Goal: Task Accomplishment & Management: Manage account settings

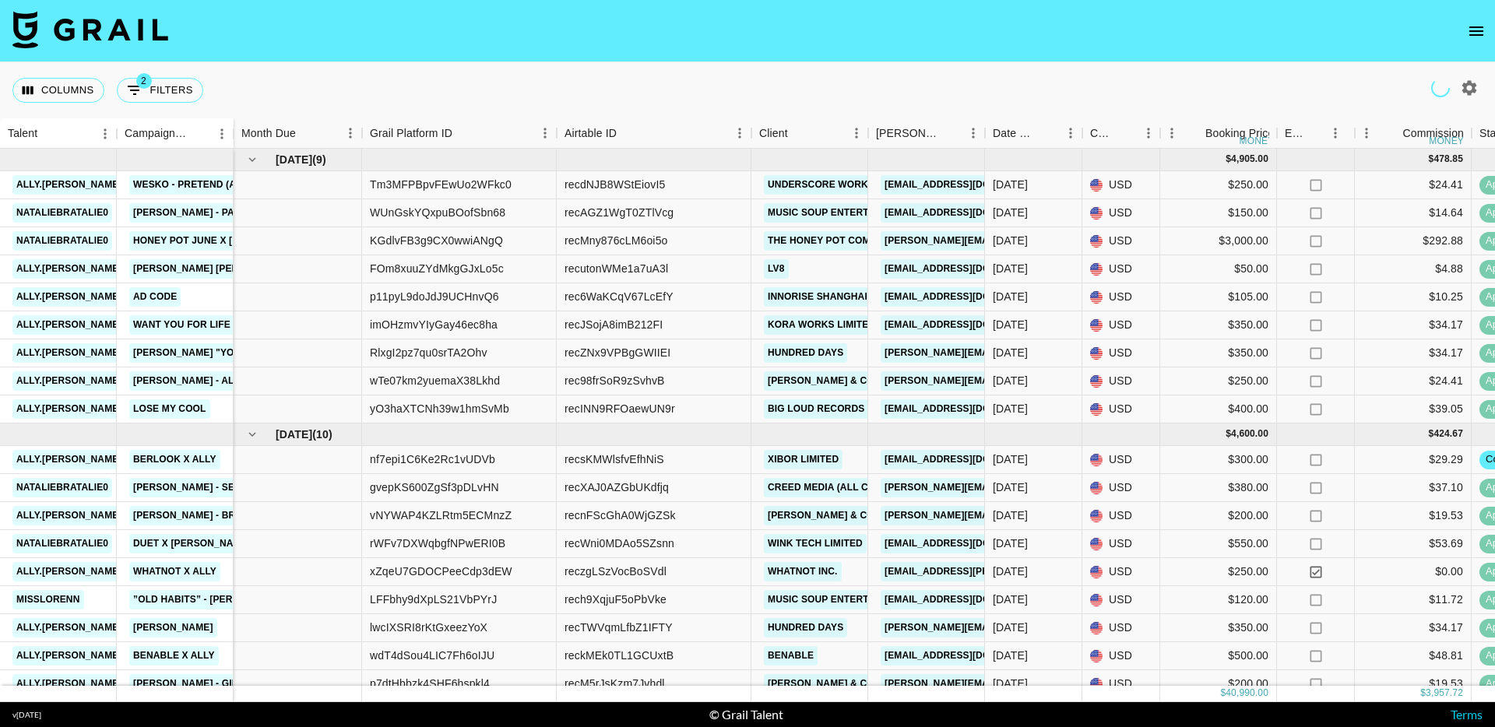
click at [1468, 85] on icon "button" at bounding box center [1469, 88] width 19 height 19
select select "[DATE]"
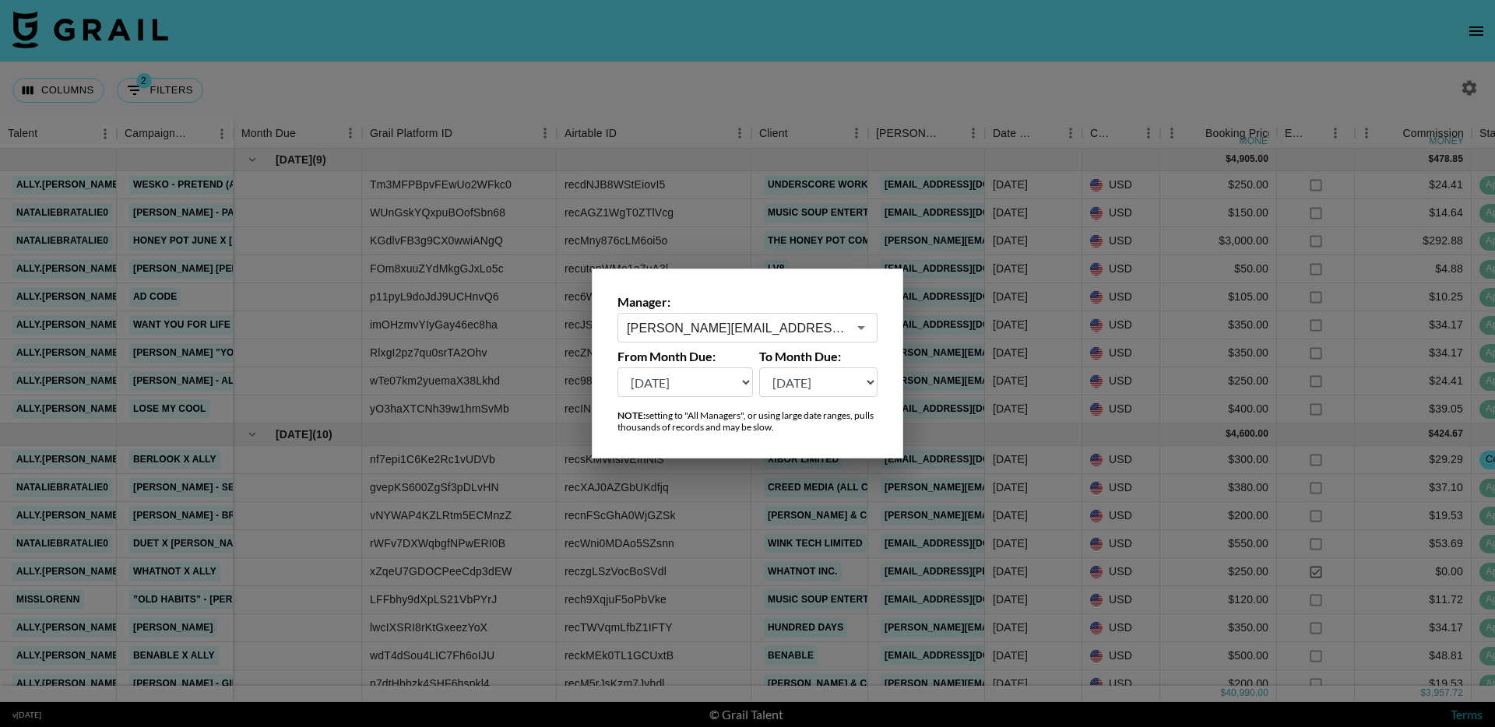
click at [713, 335] on input "[PERSON_NAME][EMAIL_ADDRESS][PERSON_NAME][DOMAIN_NAME]" at bounding box center [737, 328] width 220 height 18
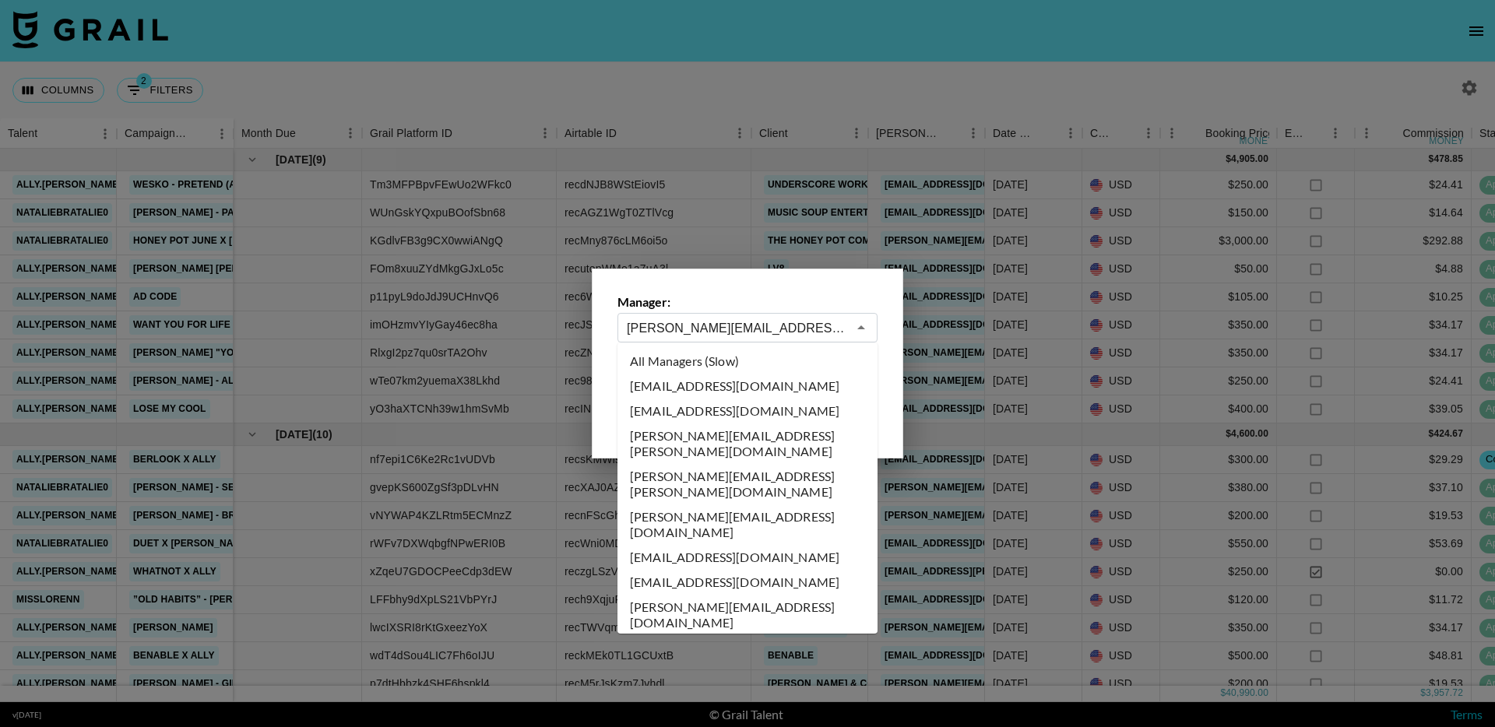
click at [777, 347] on ul "All Managers (Slow) [EMAIL_ADDRESS][DOMAIN_NAME] [PERSON_NAME][EMAIL_ADDRESS][D…" at bounding box center [748, 488] width 260 height 291
click at [773, 361] on li "All Managers (Slow)" at bounding box center [748, 361] width 260 height 25
type input "All Managers (Slow)"
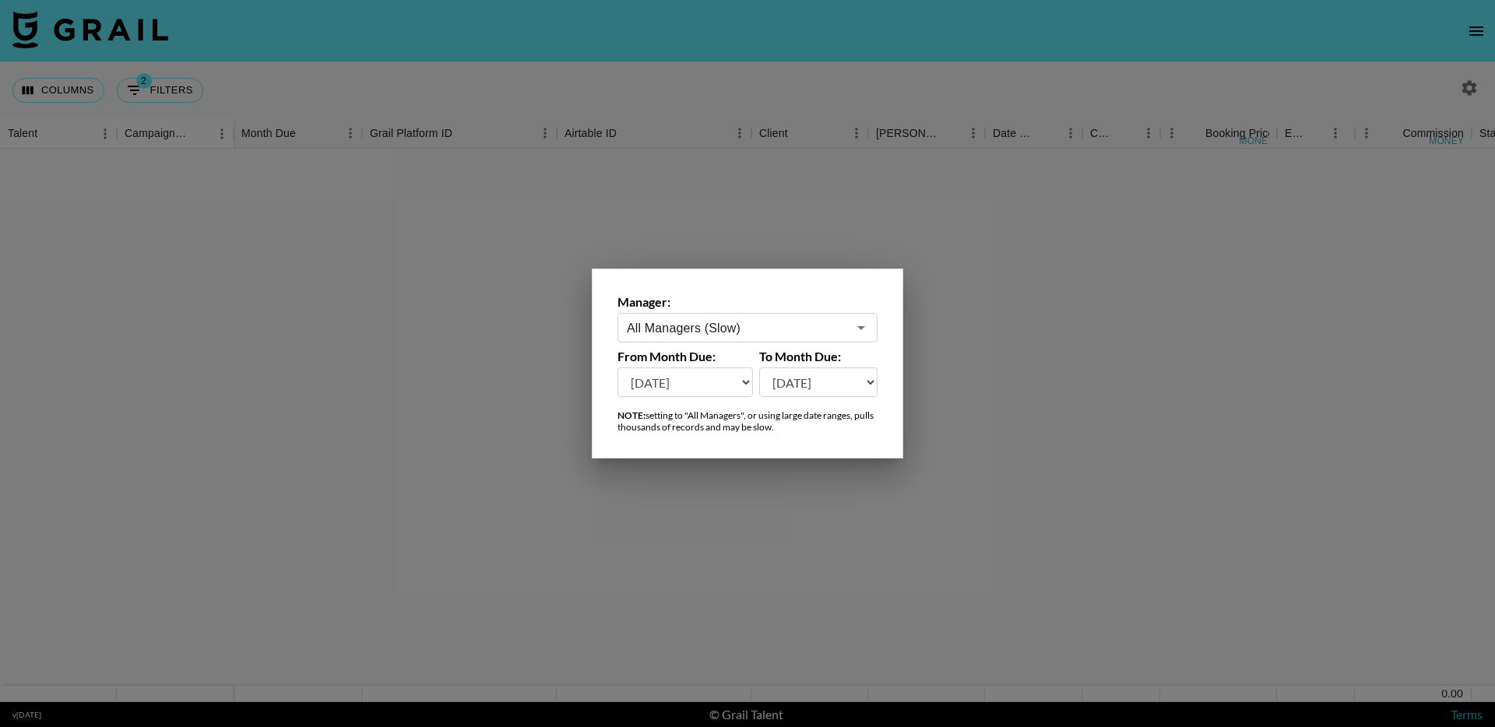
click at [996, 213] on div at bounding box center [747, 363] width 1495 height 727
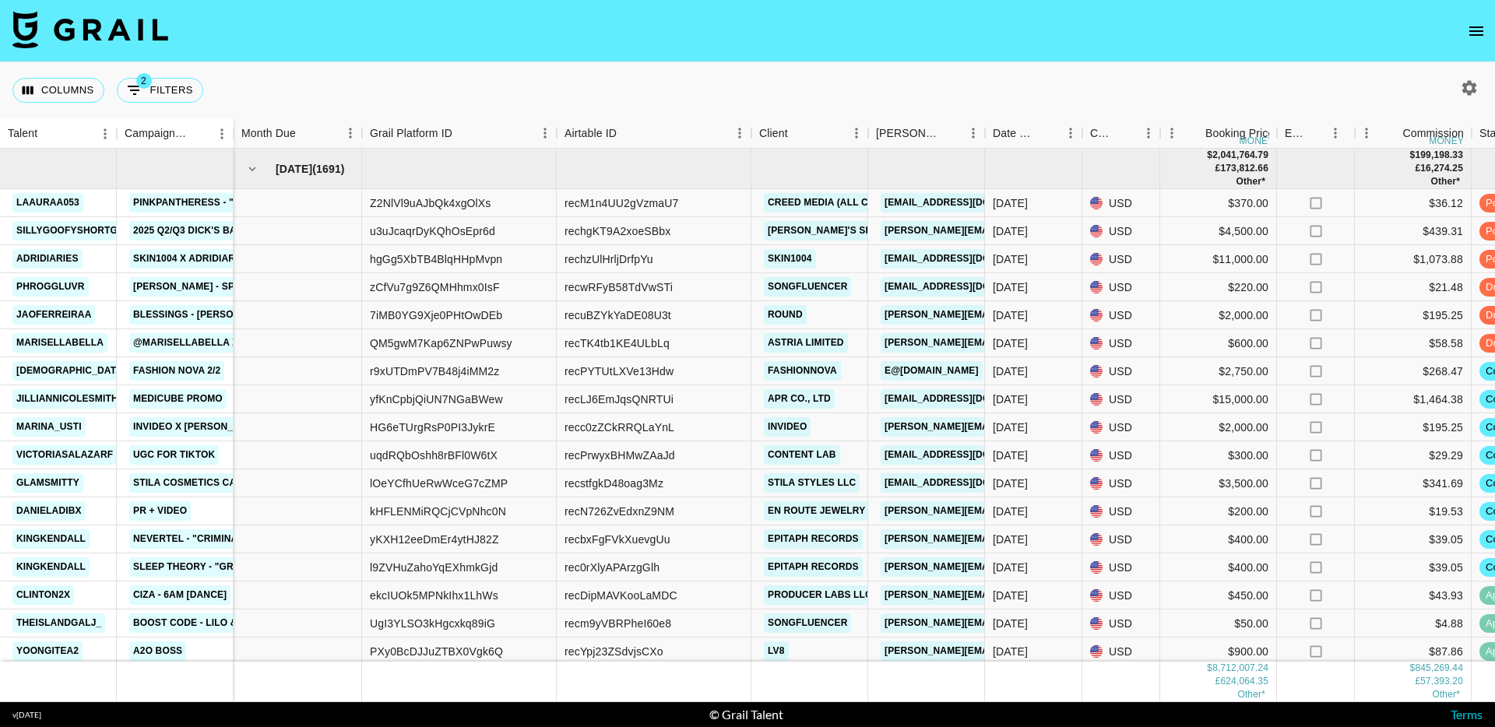
click at [1457, 75] on button "button" at bounding box center [1470, 88] width 26 height 26
select select "[DATE]"
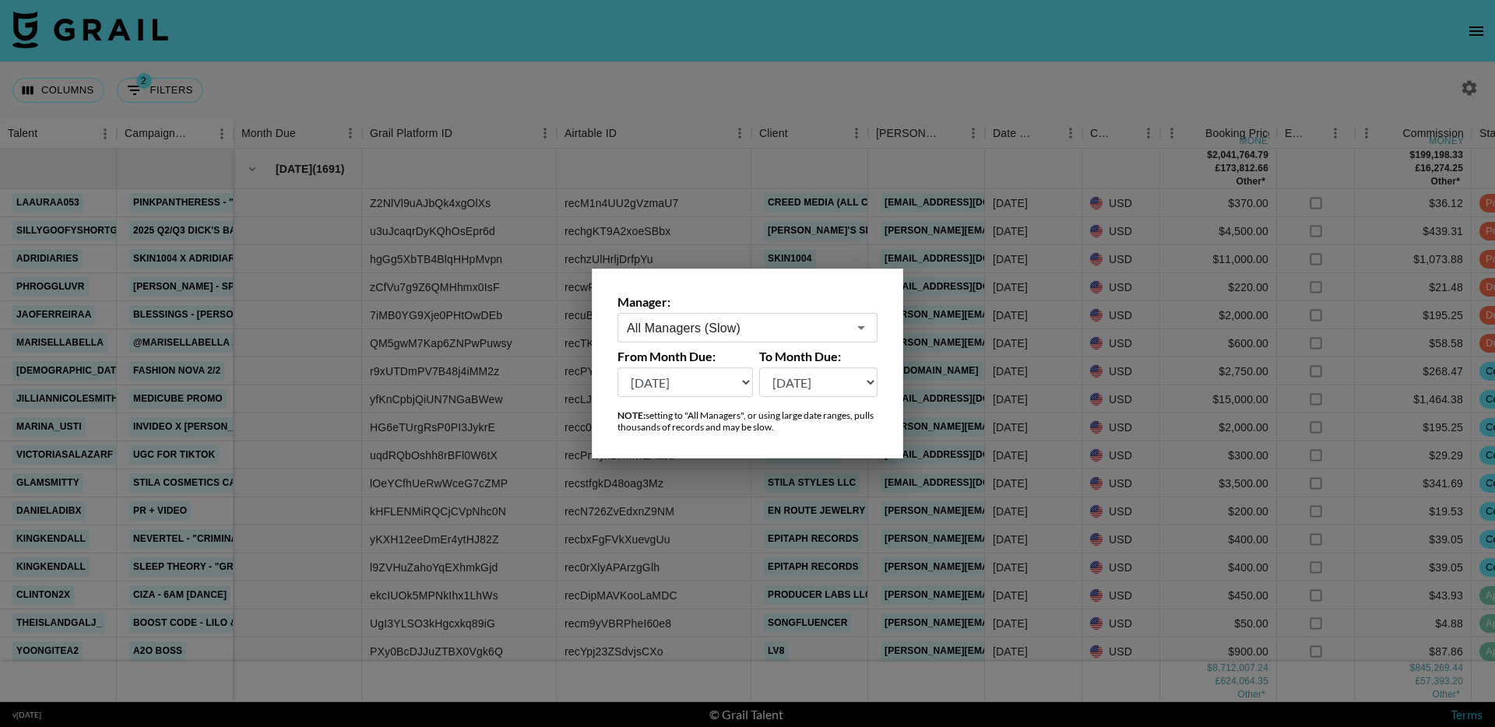
drag, startPoint x: 980, startPoint y: 187, endPoint x: 979, endPoint y: 151, distance: 35.8
click at [980, 163] on div at bounding box center [747, 363] width 1495 height 727
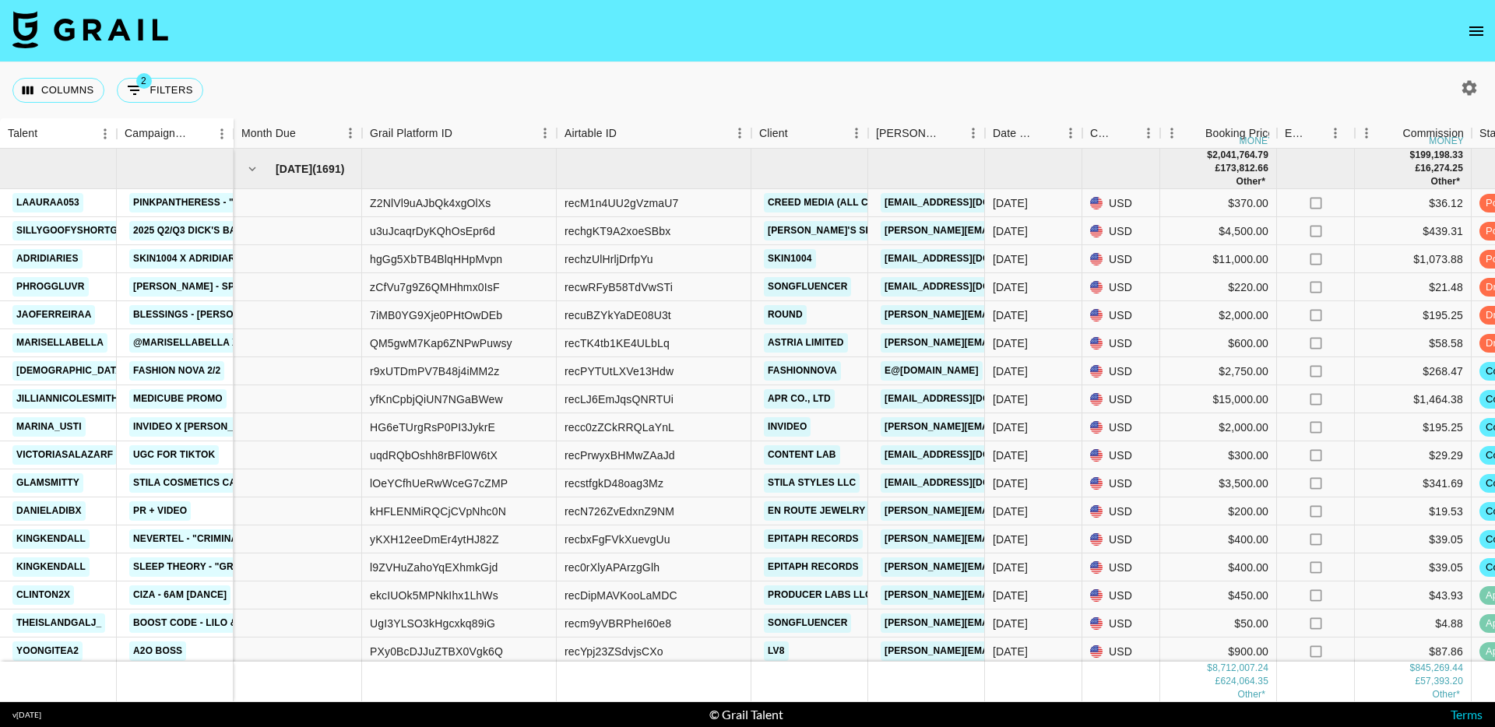
click at [1001, 90] on div "Columns 2 Filters + Booking" at bounding box center [747, 90] width 1495 height 56
click at [1460, 87] on icon "button" at bounding box center [1469, 88] width 19 height 19
select select "[DATE]"
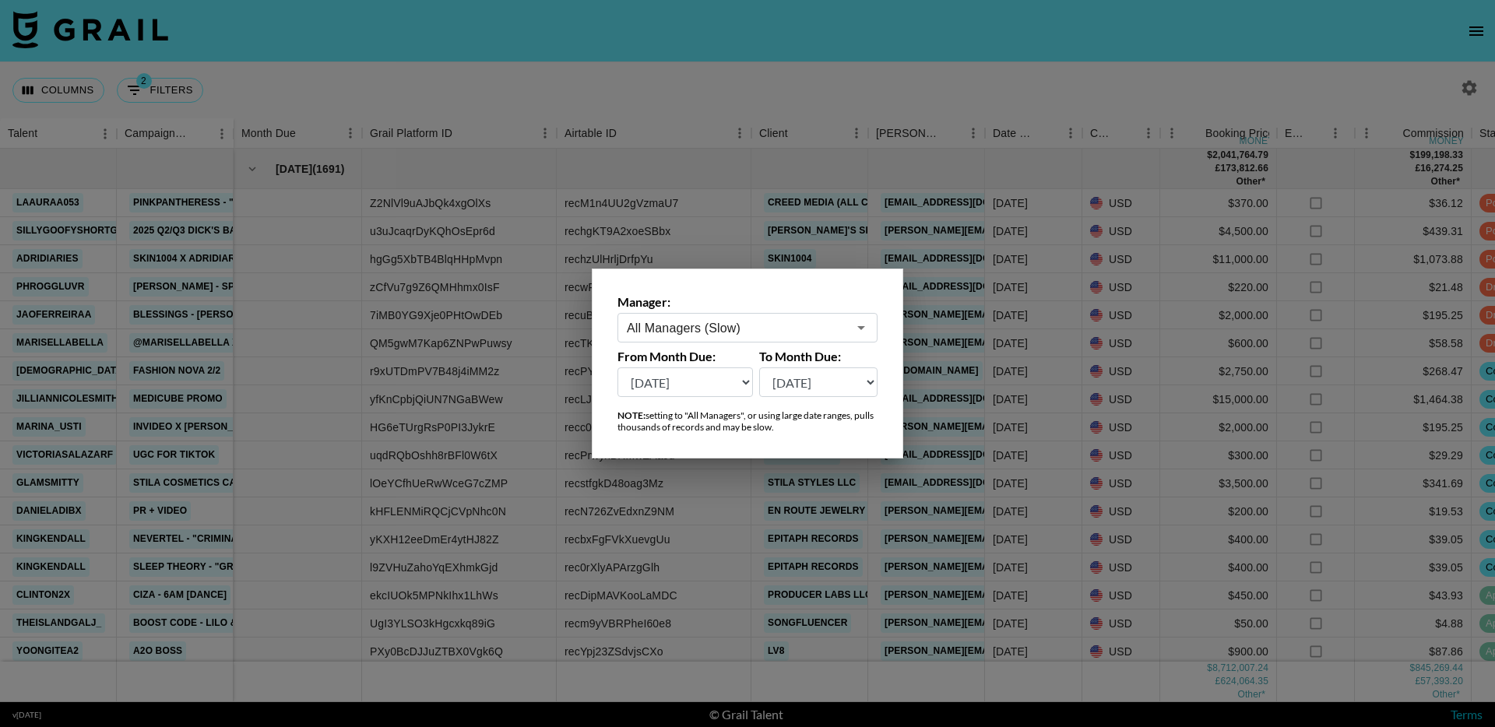
click at [1322, 73] on div at bounding box center [747, 363] width 1495 height 727
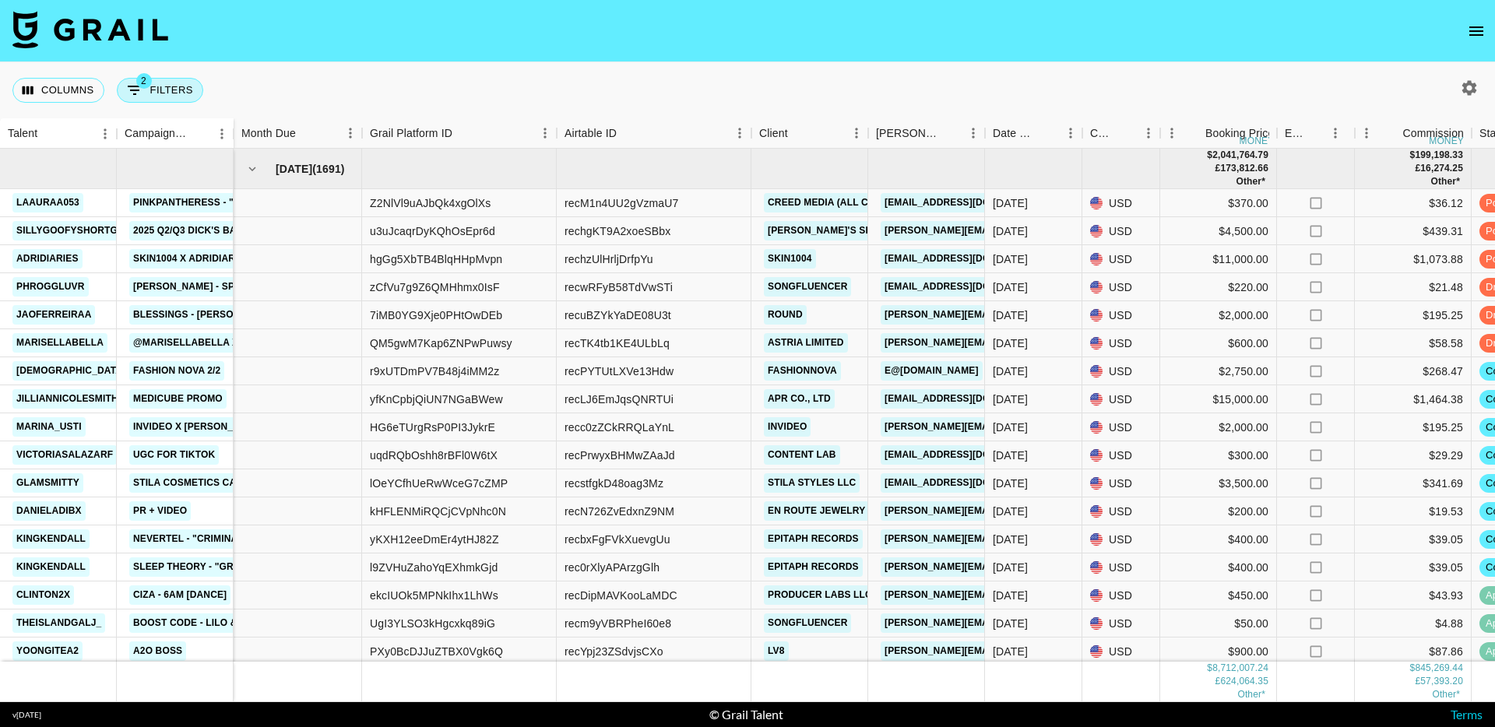
click at [181, 97] on button "2 Filters" at bounding box center [160, 90] width 86 height 25
select select "status"
select select "not"
select select "declined"
select select "status"
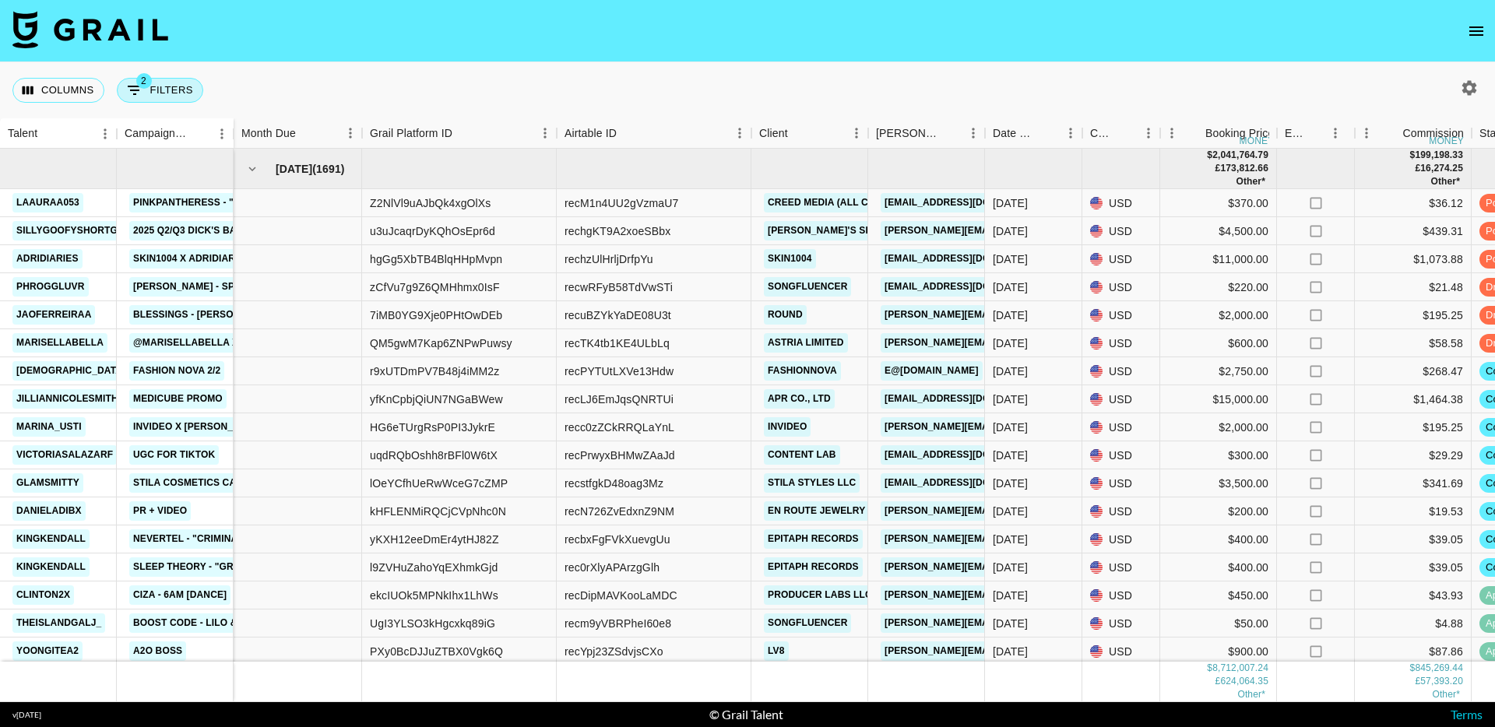
select select "not"
select select "cancelled"
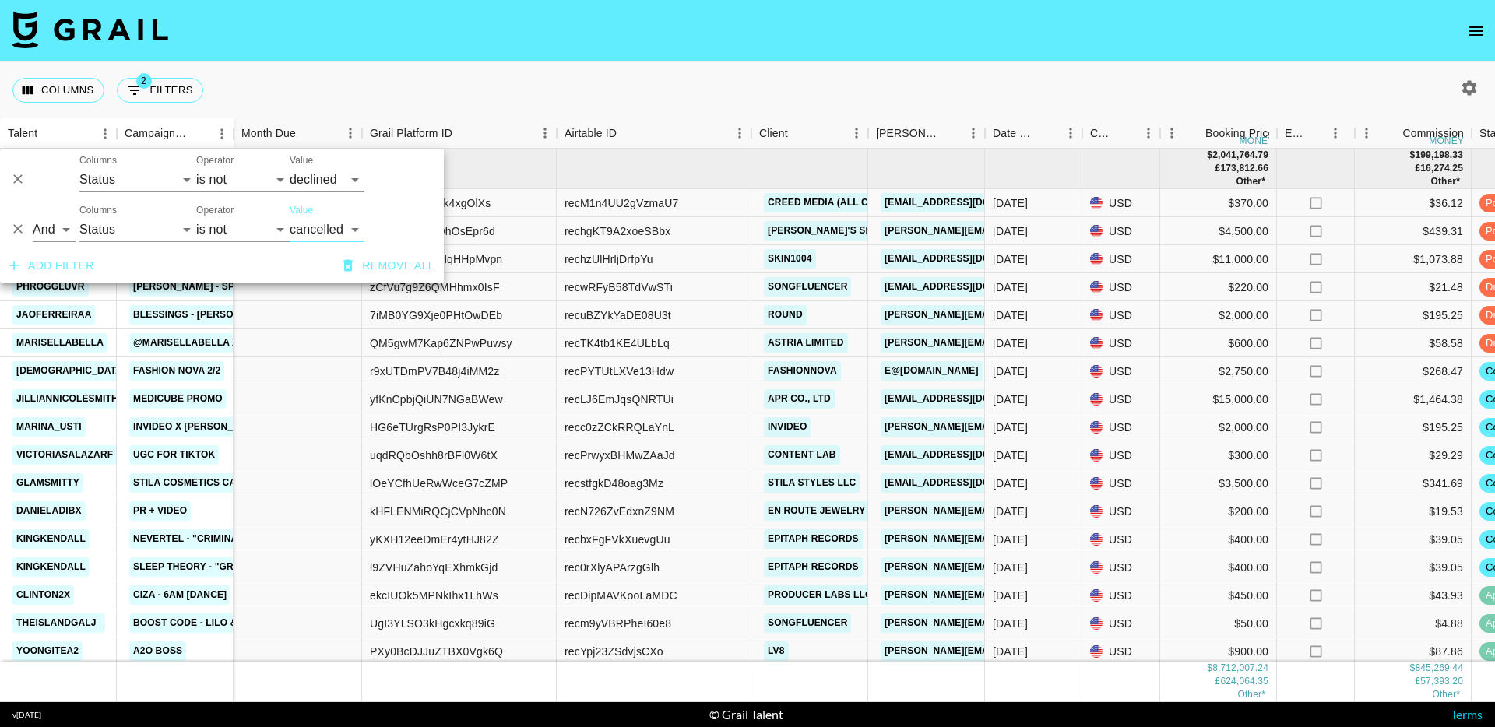
click at [55, 270] on button "Add filter" at bounding box center [51, 266] width 97 height 29
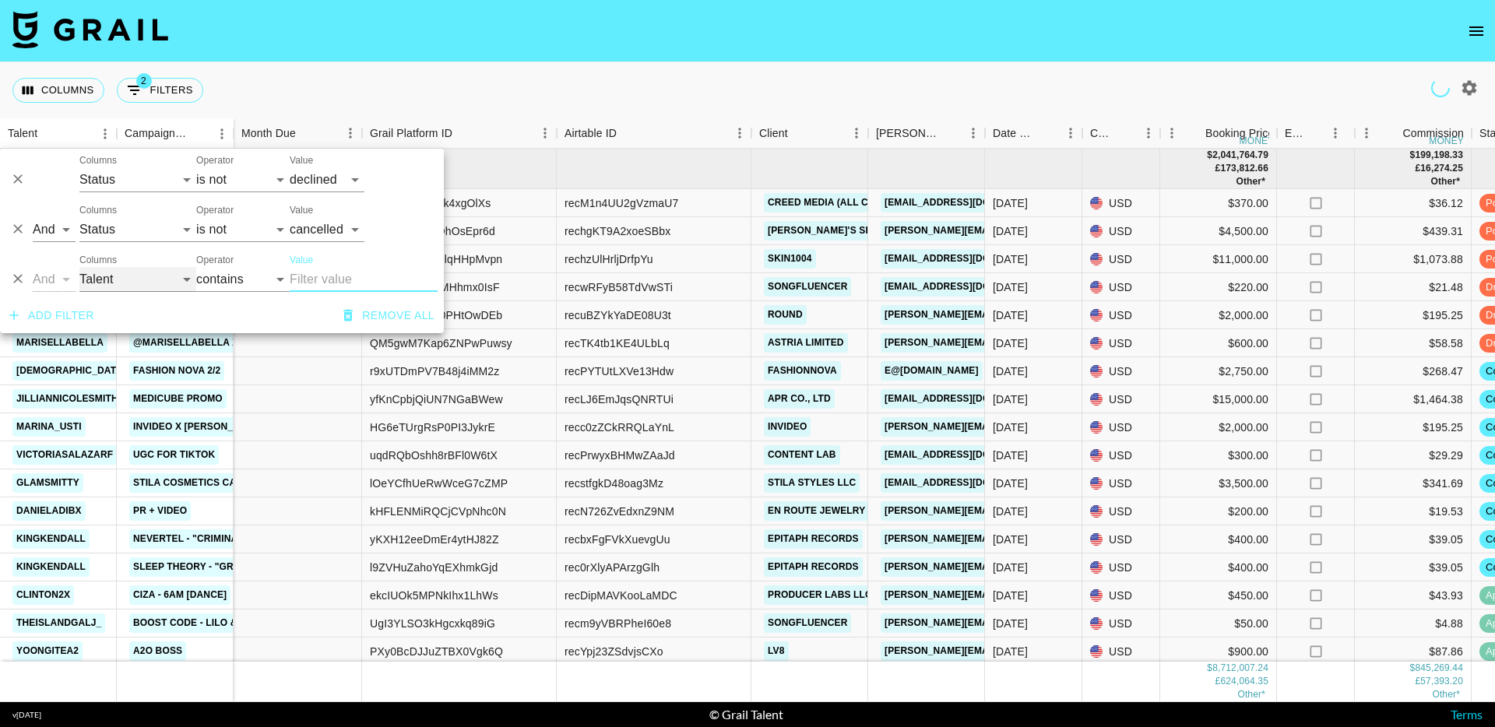
click at [135, 273] on select "Talent Campaign (Type) Grail Platform ID Airtable ID Manager Client [PERSON_NAM…" at bounding box center [137, 279] width 117 height 25
select select "bookerId"
click at [79, 267] on select "Talent Campaign (Type) Grail Platform ID Airtable ID Manager Client [PERSON_NAM…" at bounding box center [137, 279] width 117 height 25
select select "is"
click at [235, 273] on select "is is not is any of is not any of" at bounding box center [242, 279] width 93 height 25
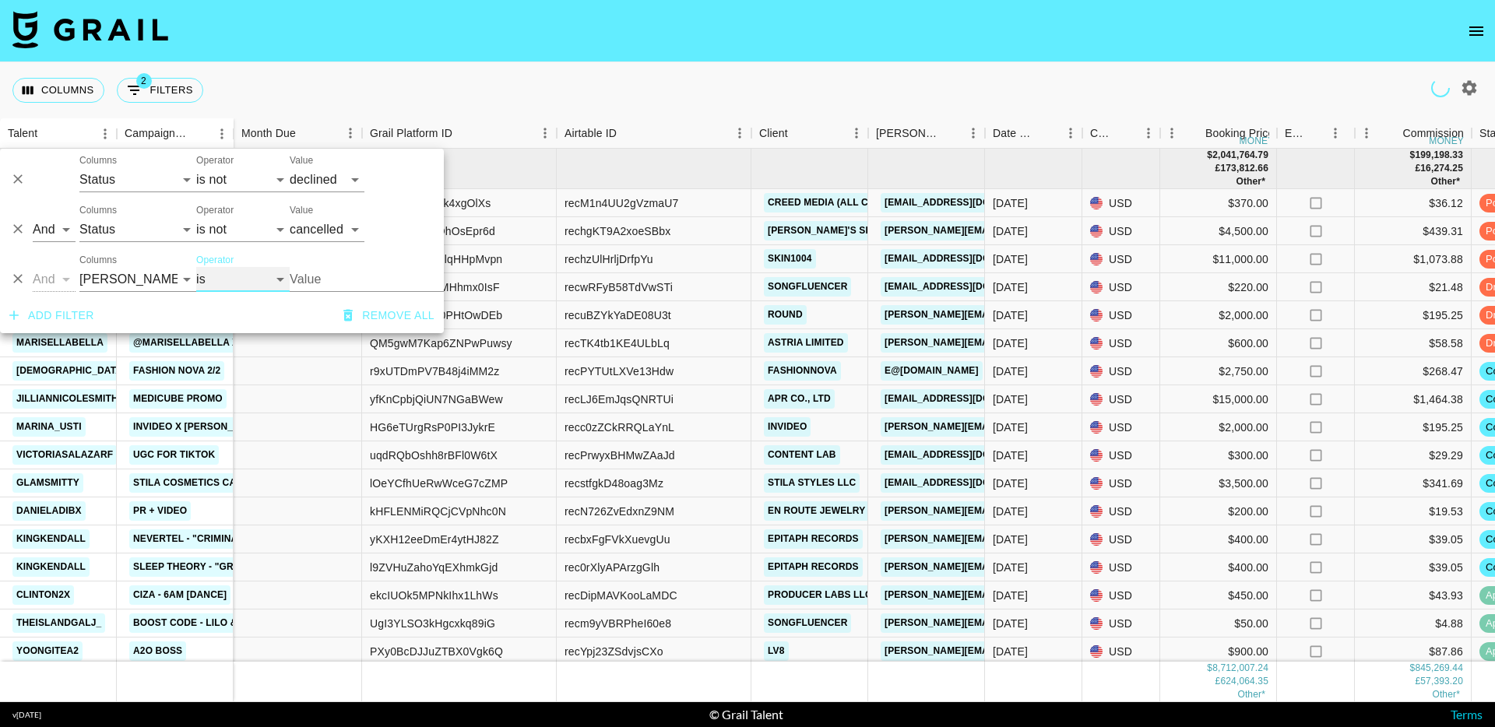
click at [245, 284] on select "is is not is any of is not any of" at bounding box center [242, 279] width 93 height 25
click at [221, 271] on select "is is not is any of is not any of" at bounding box center [242, 279] width 93 height 25
click at [265, 280] on select "is is not is any of is not any of" at bounding box center [242, 279] width 93 height 25
click at [280, 279] on select "is is not is any of is not any of" at bounding box center [242, 279] width 93 height 25
click at [235, 281] on select "is is not is any of is not any of" at bounding box center [242, 279] width 93 height 25
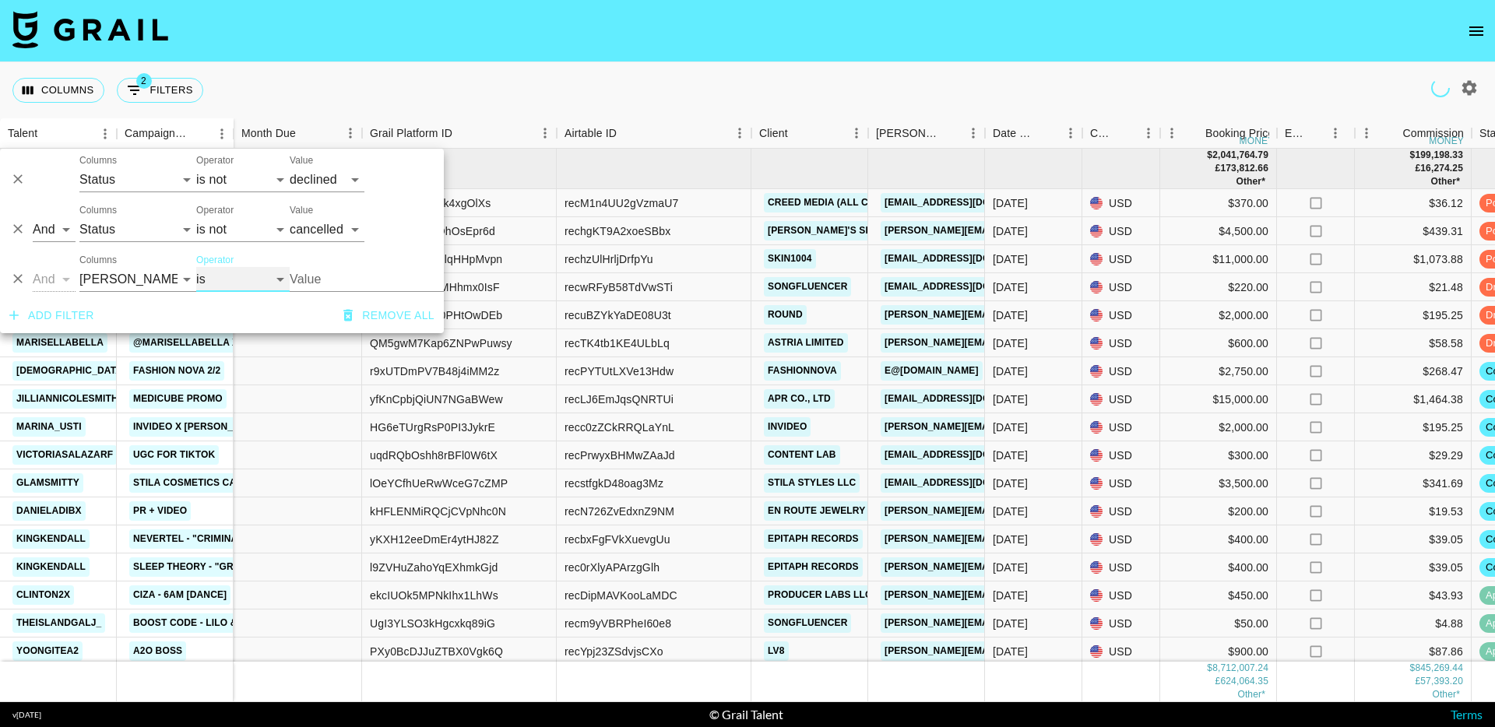
click at [279, 277] on select "is is not is any of is not any of" at bounding box center [242, 279] width 93 height 25
click at [343, 273] on input "Value" at bounding box center [395, 279] width 210 height 24
click at [321, 276] on input "Value" at bounding box center [395, 279] width 210 height 24
click at [342, 277] on input "Value" at bounding box center [395, 279] width 210 height 24
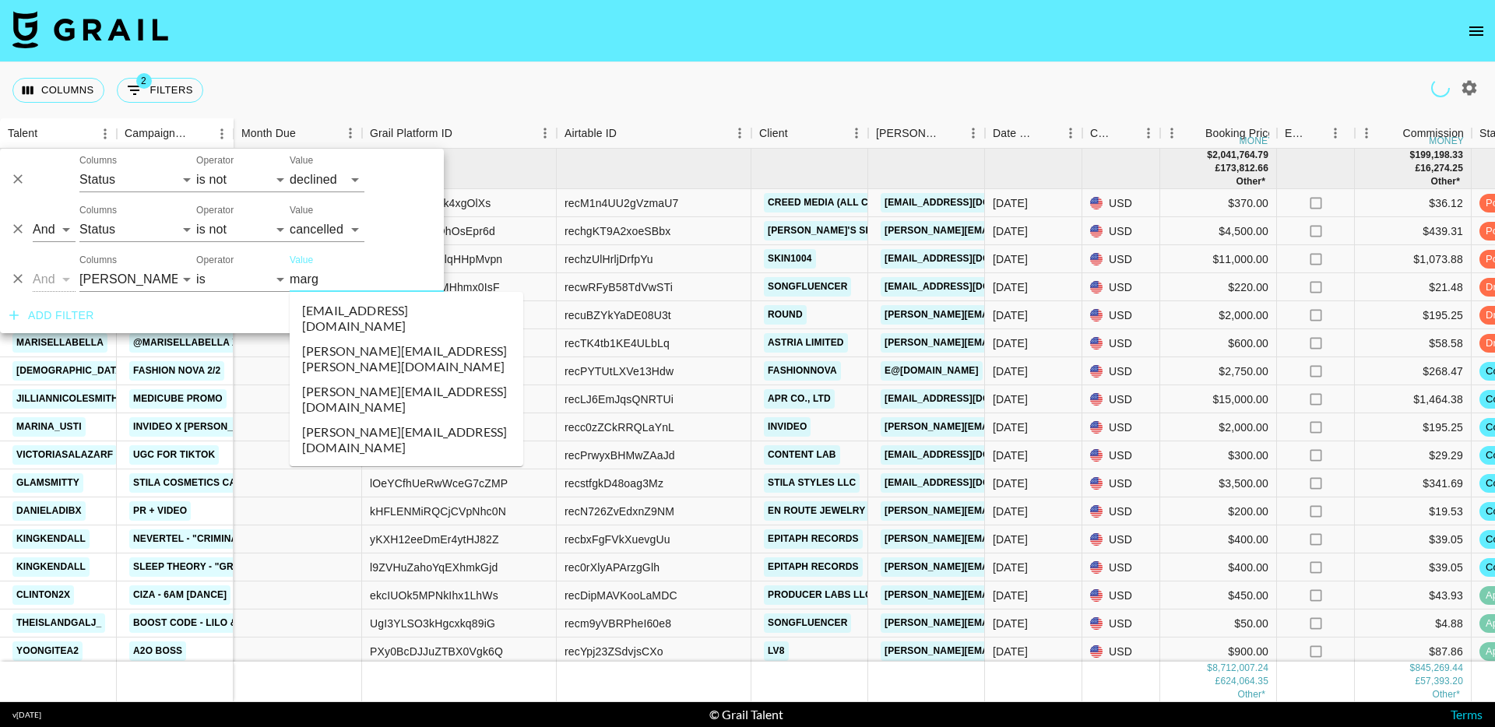
type input "margr"
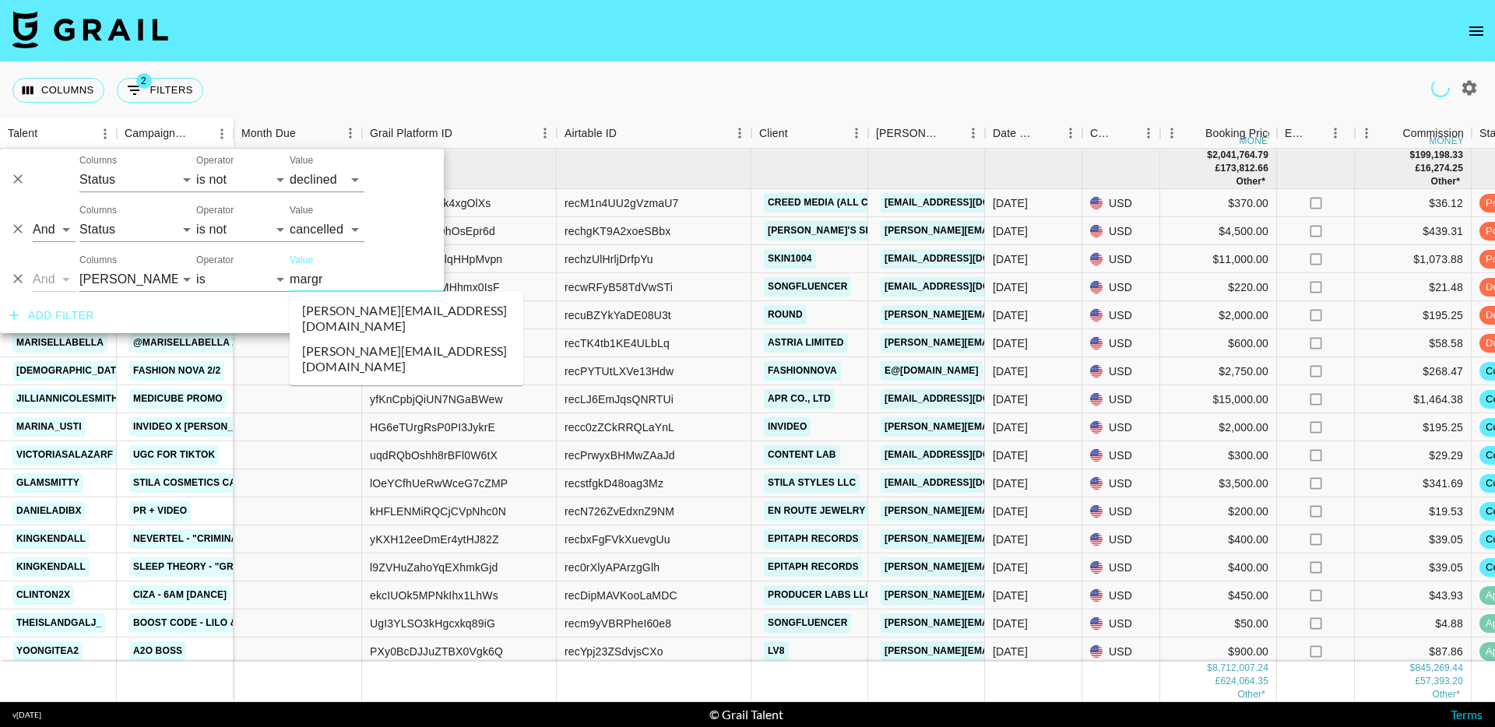
click at [354, 342] on li "[PERSON_NAME][EMAIL_ADDRESS][DOMAIN_NAME]" at bounding box center [407, 359] width 234 height 41
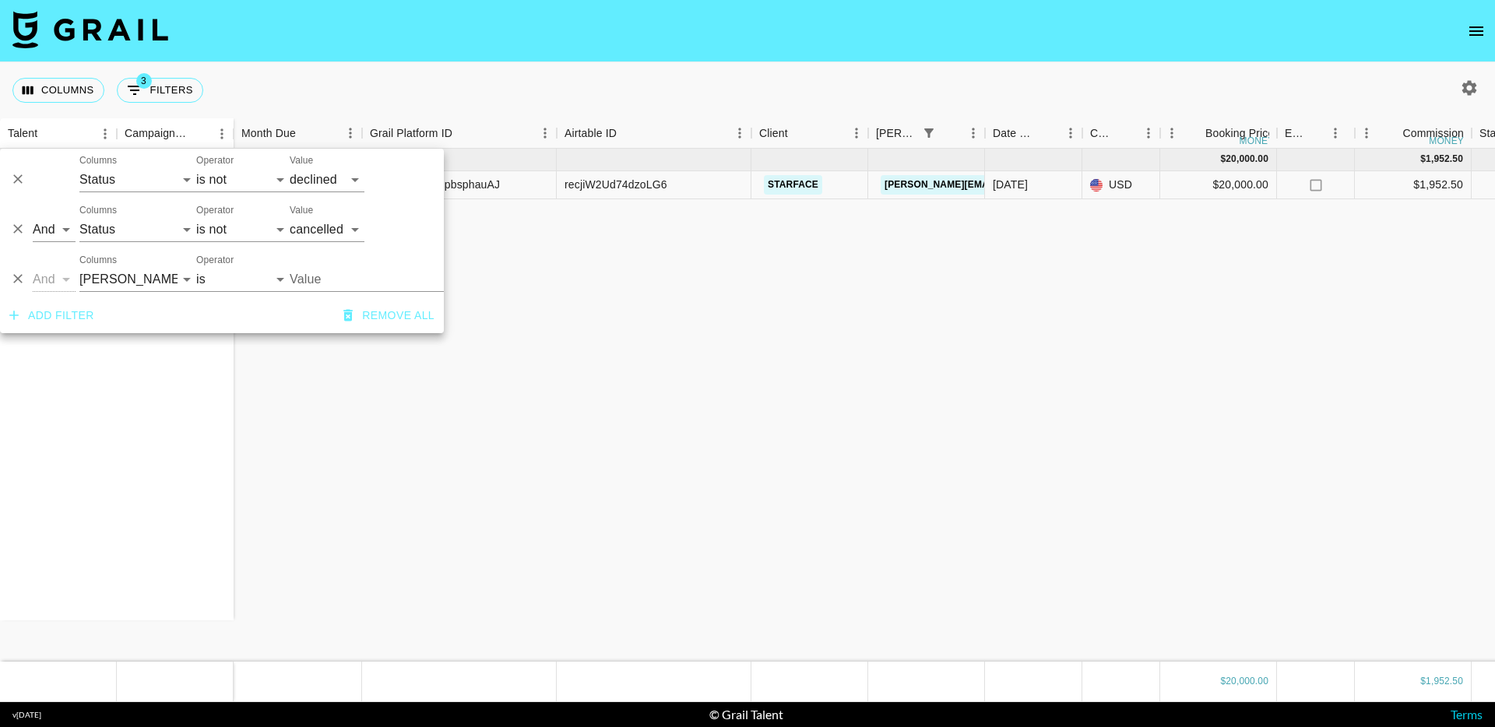
type input "[PERSON_NAME][EMAIL_ADDRESS][DOMAIN_NAME]"
click at [919, 284] on div "liammillerr margrowth x 5 videos [DATE] ( 1 ) $ 20,000.00 $ 1,952.50 tpEZVMdepZ…" at bounding box center [1351, 405] width 2703 height 513
type input "[PERSON_NAME][EMAIL_ADDRESS][DOMAIN_NAME]"
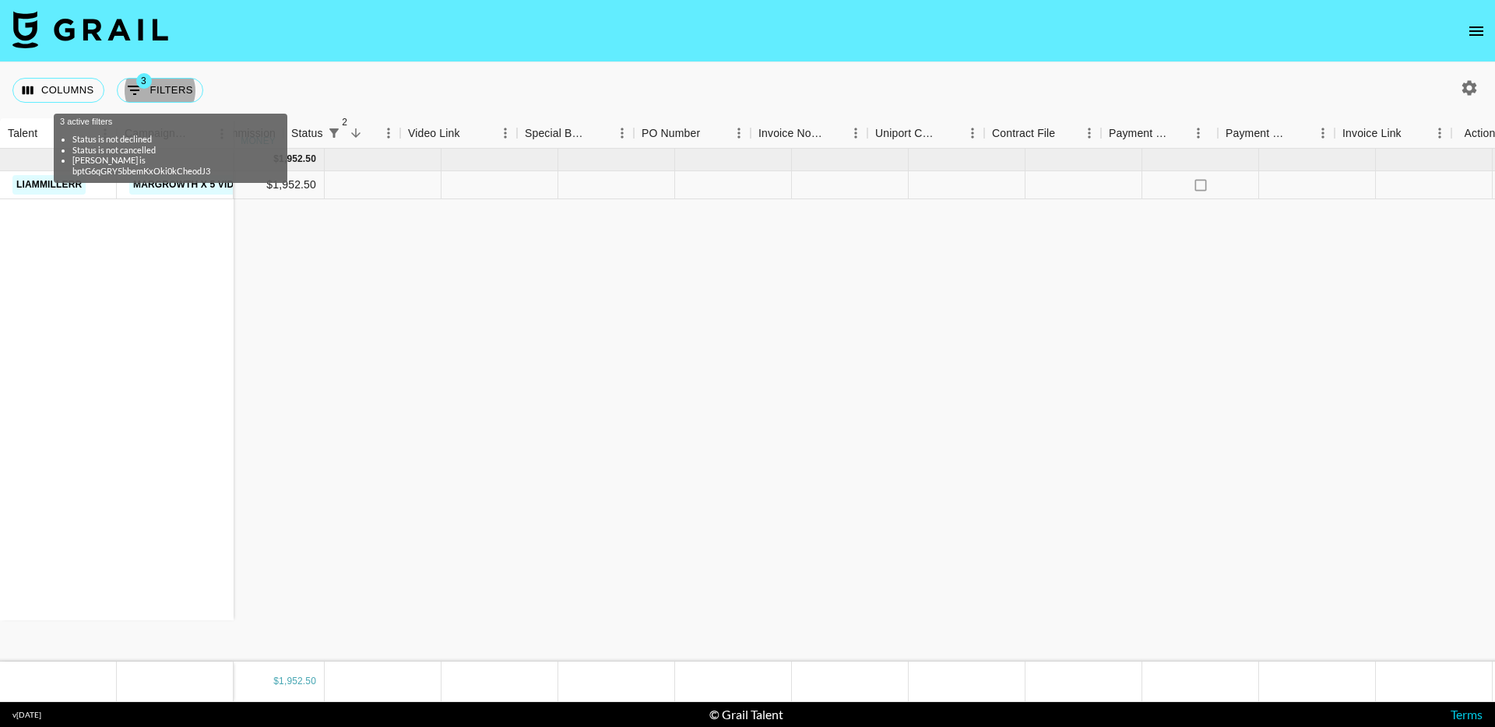
scroll to position [0, 1207]
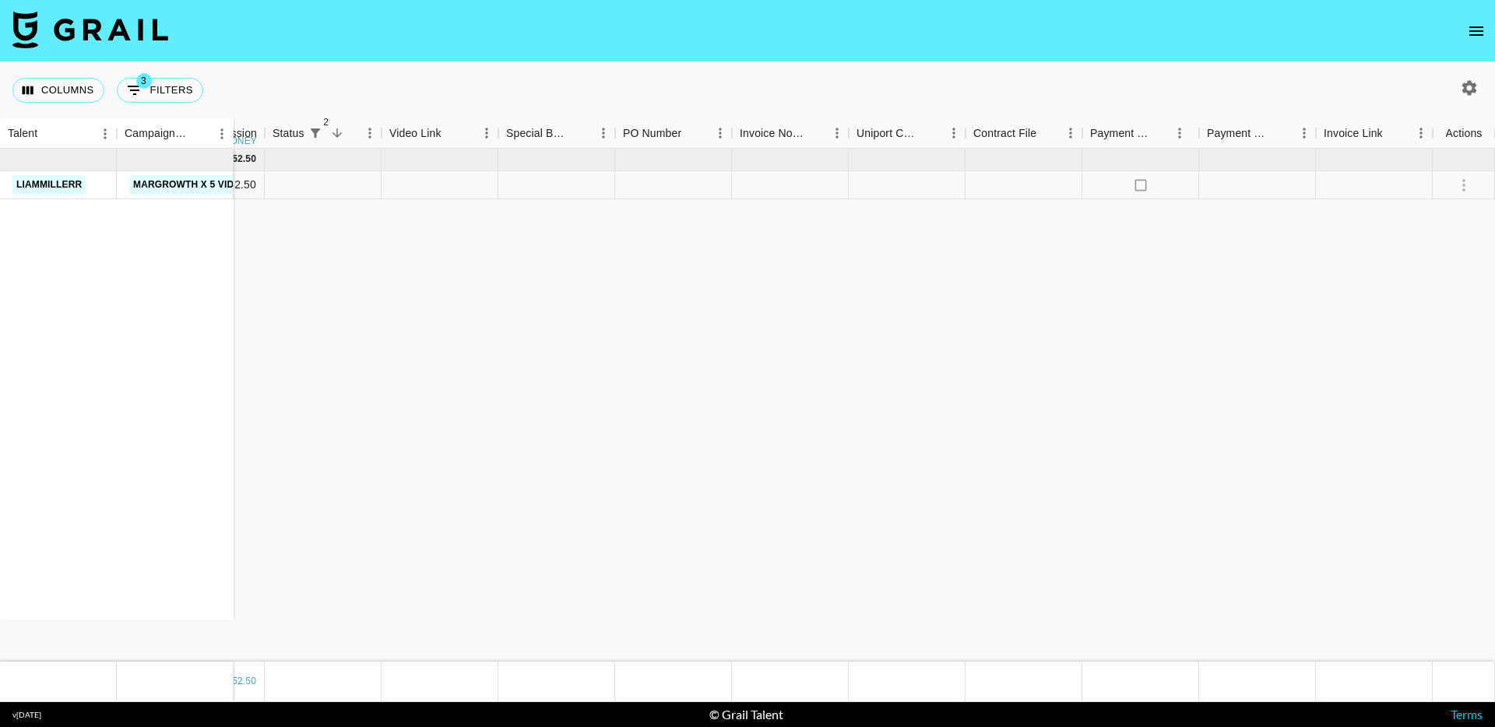
click at [529, 580] on div "liammillerr margrowth x 5 videos [DATE] ( 1 ) $ 20,000.00 $ 1,952.50 tpEZVMdepZ…" at bounding box center [144, 405] width 2703 height 513
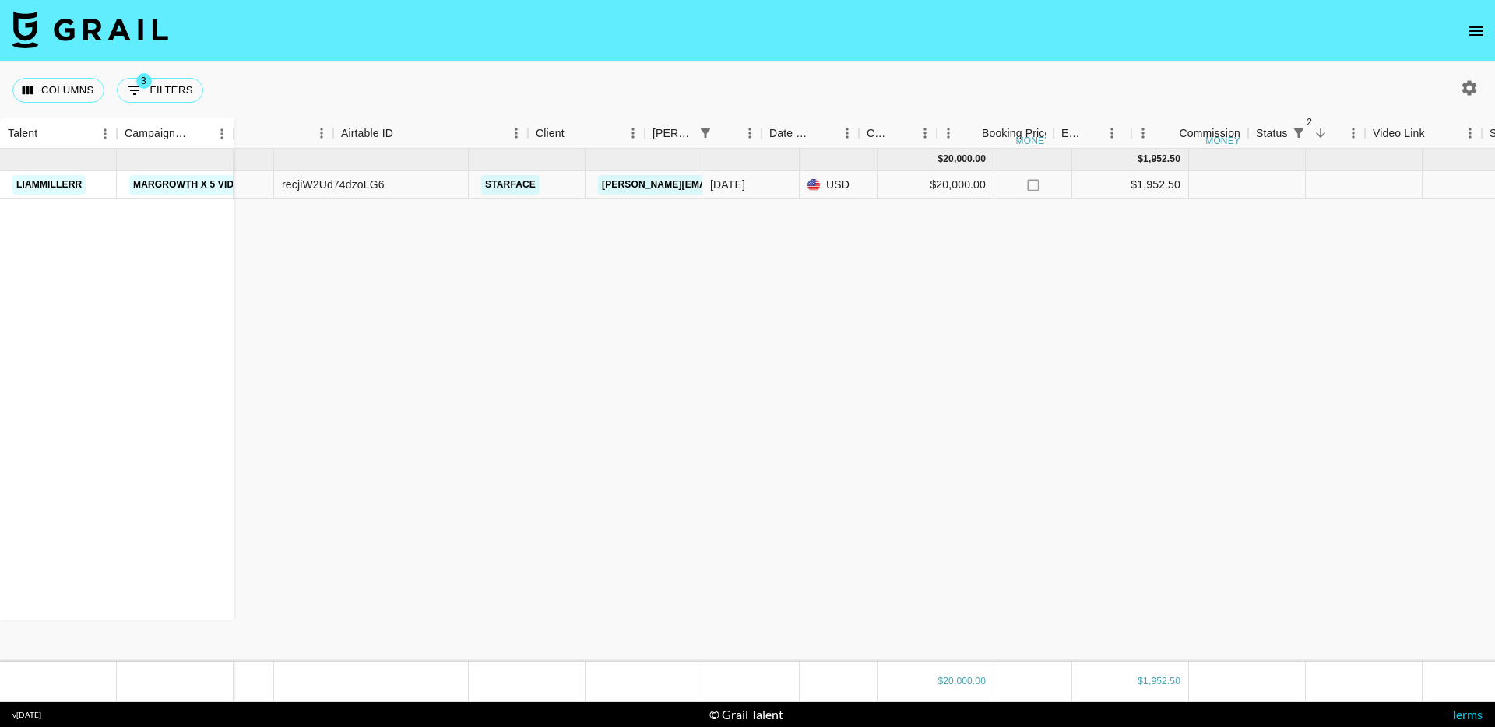
scroll to position [0, 152]
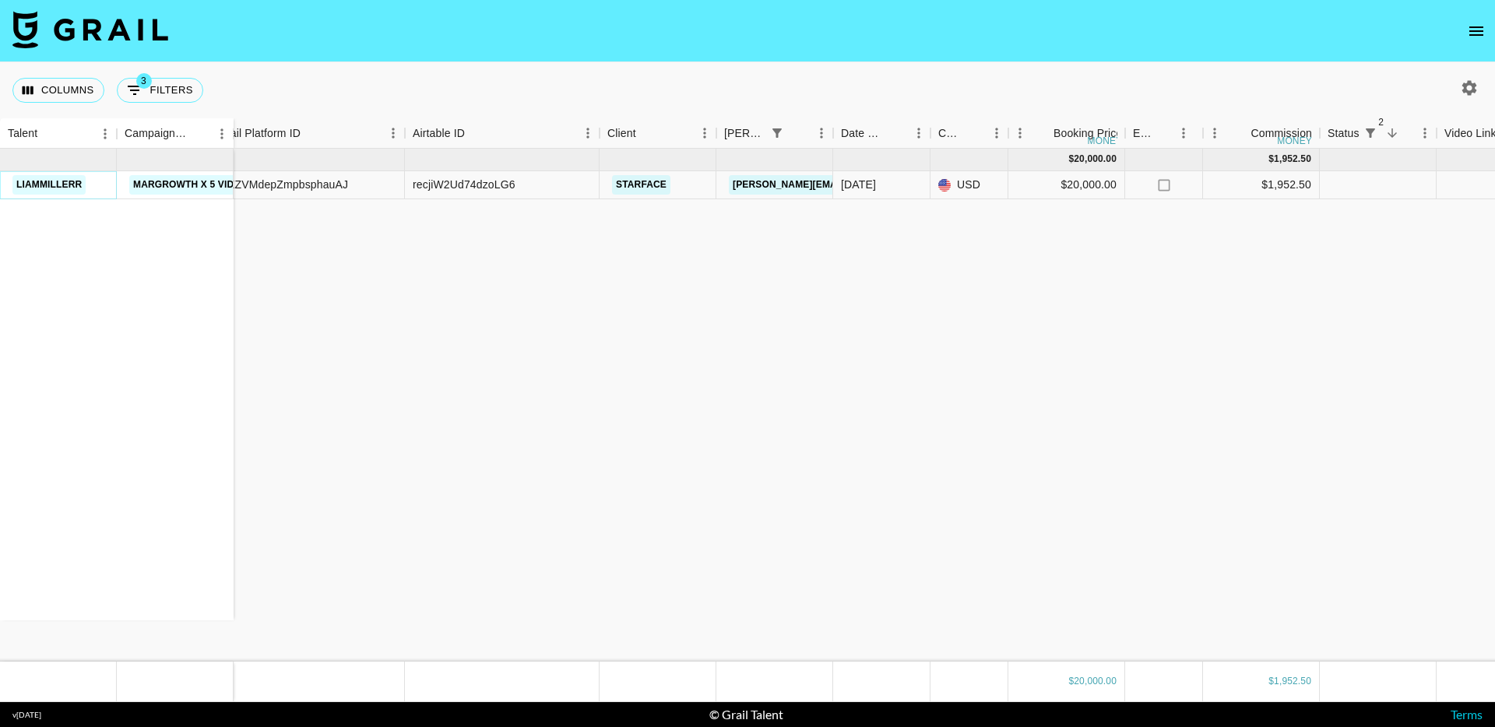
click at [60, 178] on link "liammillerr" at bounding box center [48, 184] width 73 height 19
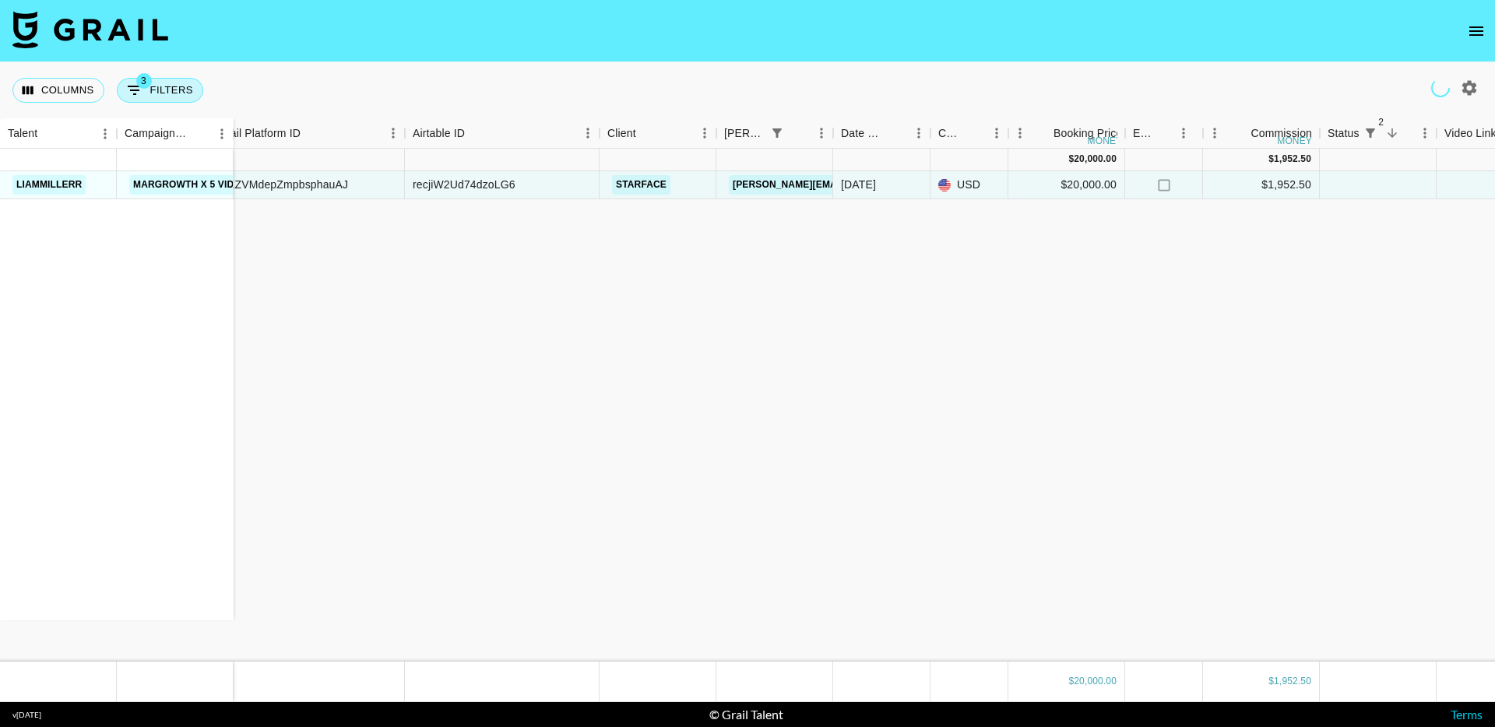
click at [152, 91] on button "3 Filters" at bounding box center [160, 90] width 86 height 25
select select "status"
select select "not"
select select "declined"
select select "status"
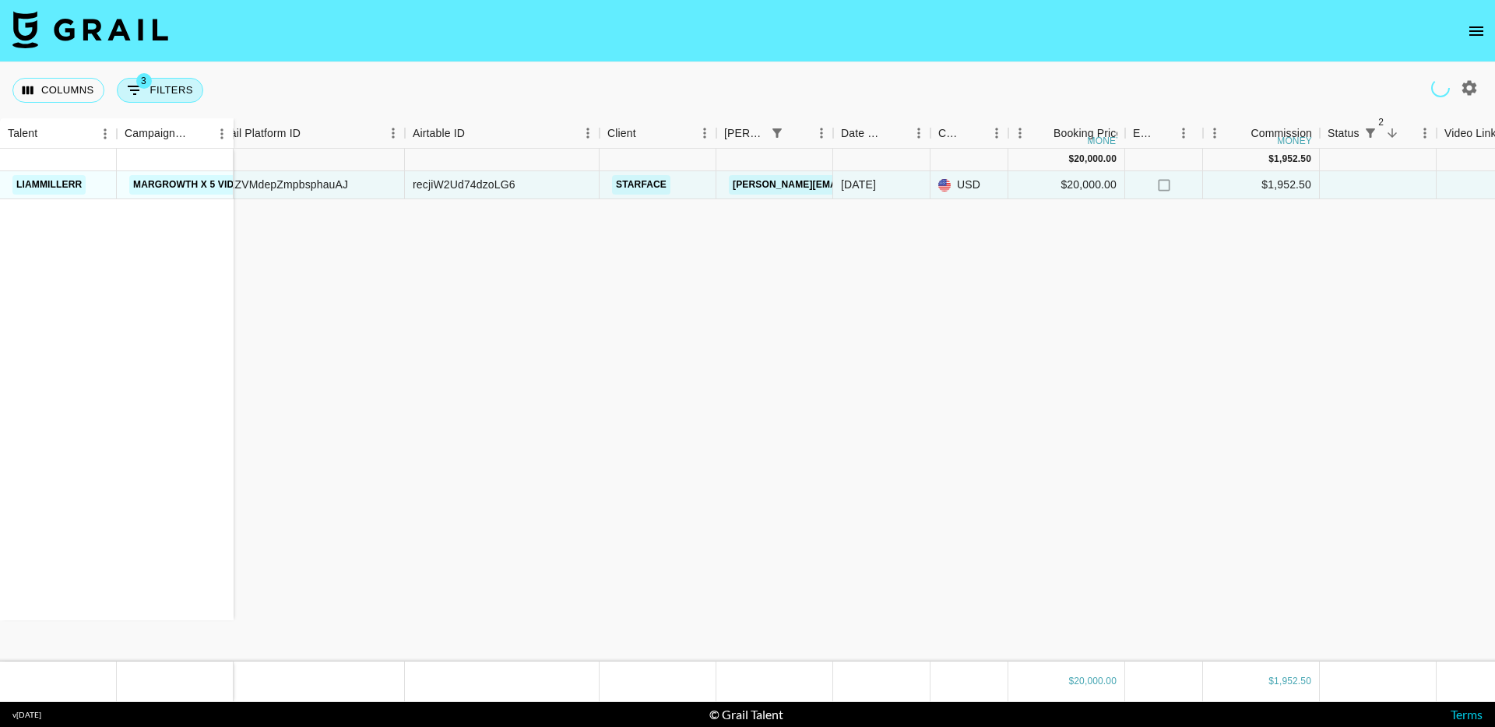
select select "not"
select select "cancelled"
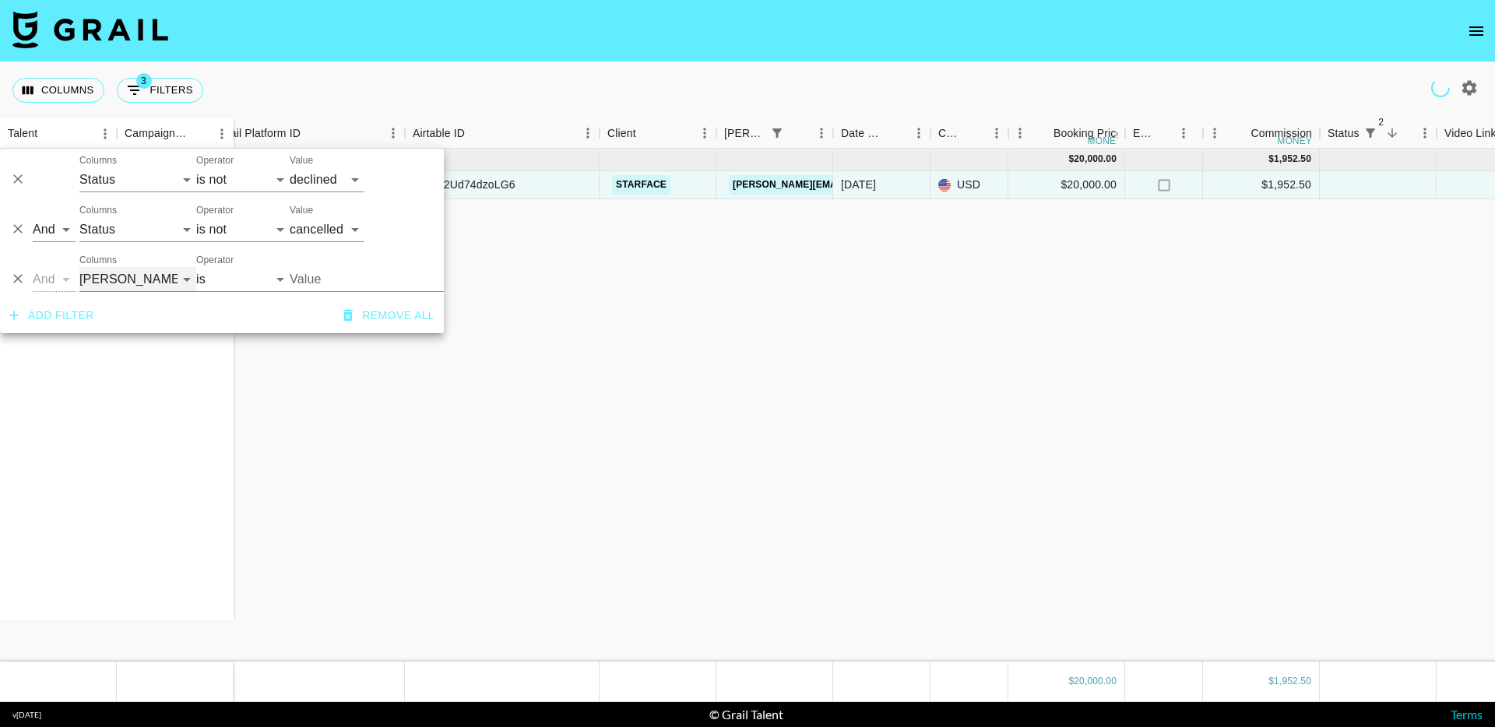
click at [139, 279] on select "Talent Campaign (Type) Grail Platform ID Airtable ID Manager Client [PERSON_NAM…" at bounding box center [137, 279] width 117 height 25
select select "clientId"
click at [79, 267] on select "Talent Campaign (Type) Grail Platform ID Airtable ID Manager Client [PERSON_NAM…" at bounding box center [137, 279] width 117 height 25
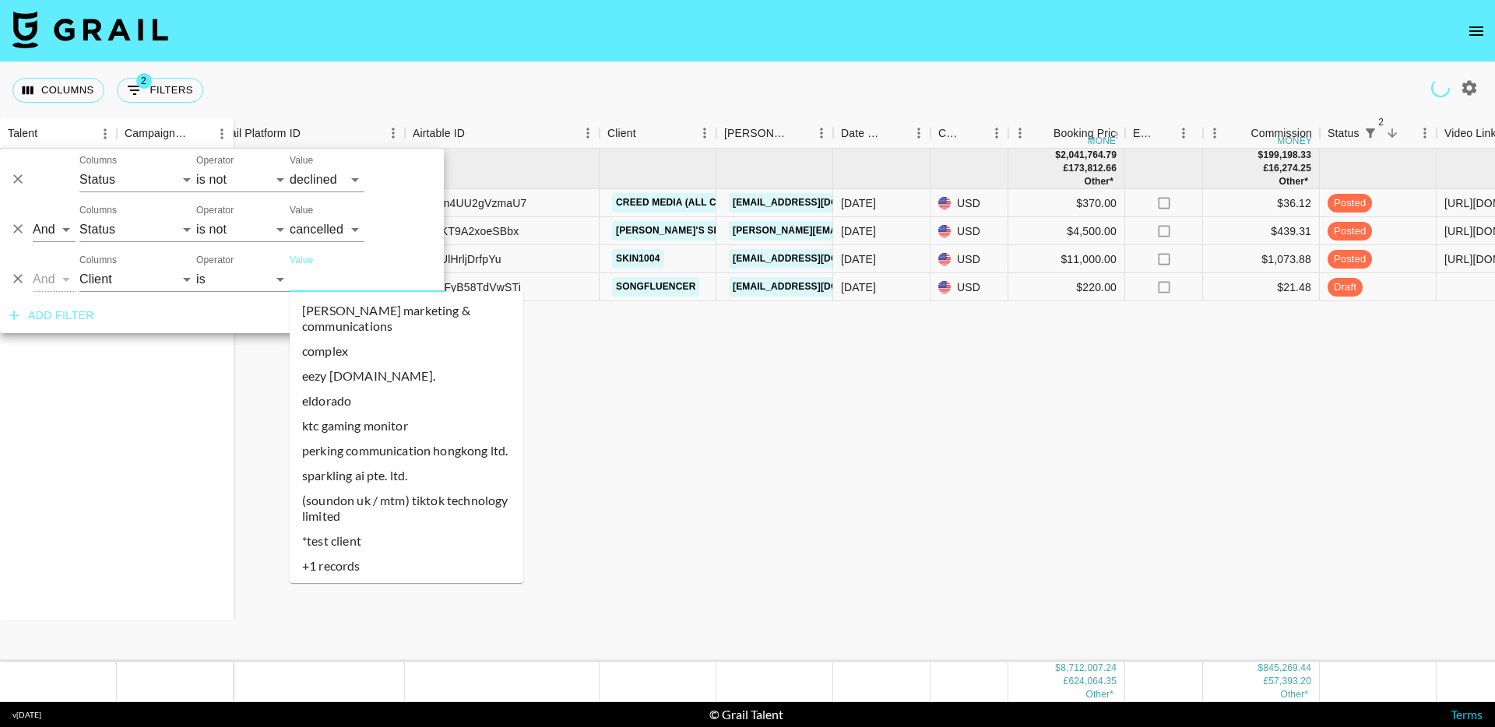
click at [365, 274] on input "Value" at bounding box center [395, 279] width 210 height 24
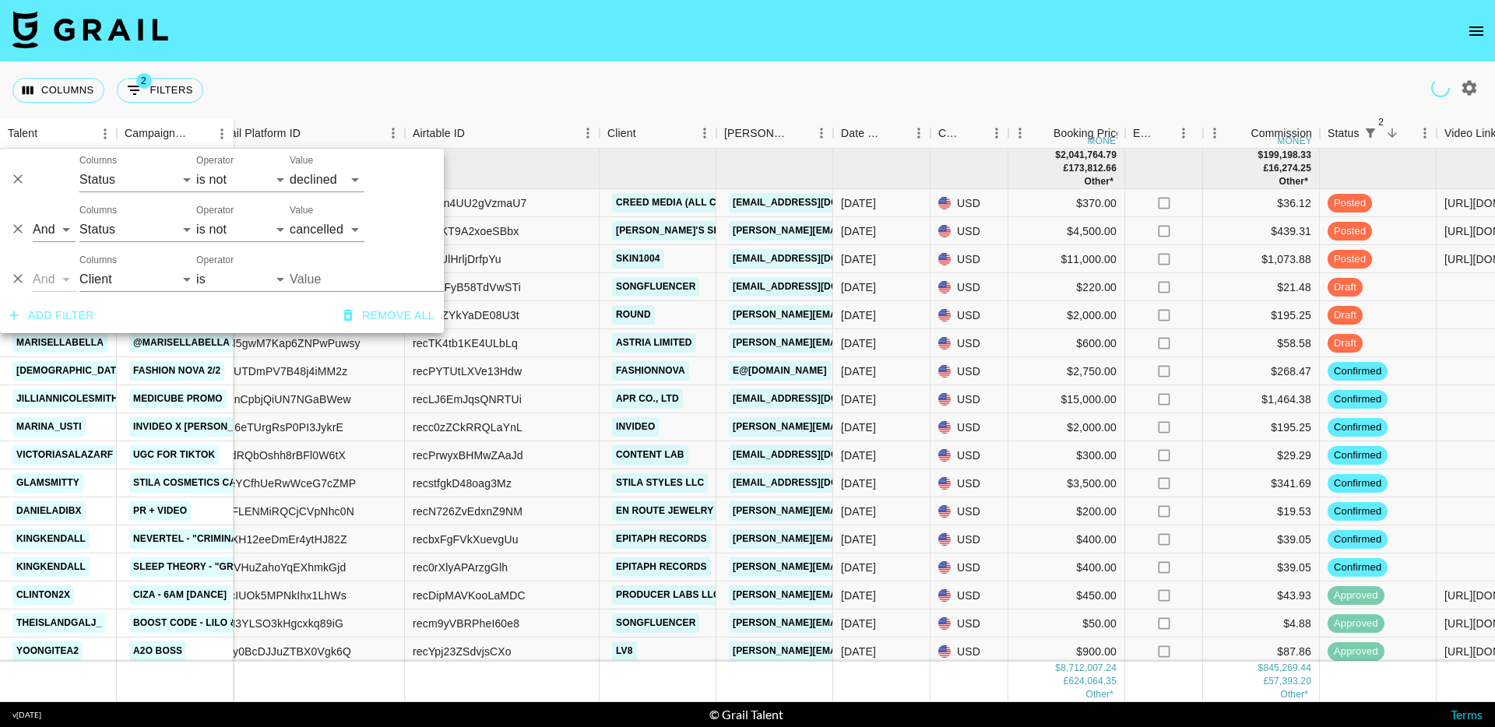
click at [374, 274] on input "Value" at bounding box center [395, 279] width 210 height 24
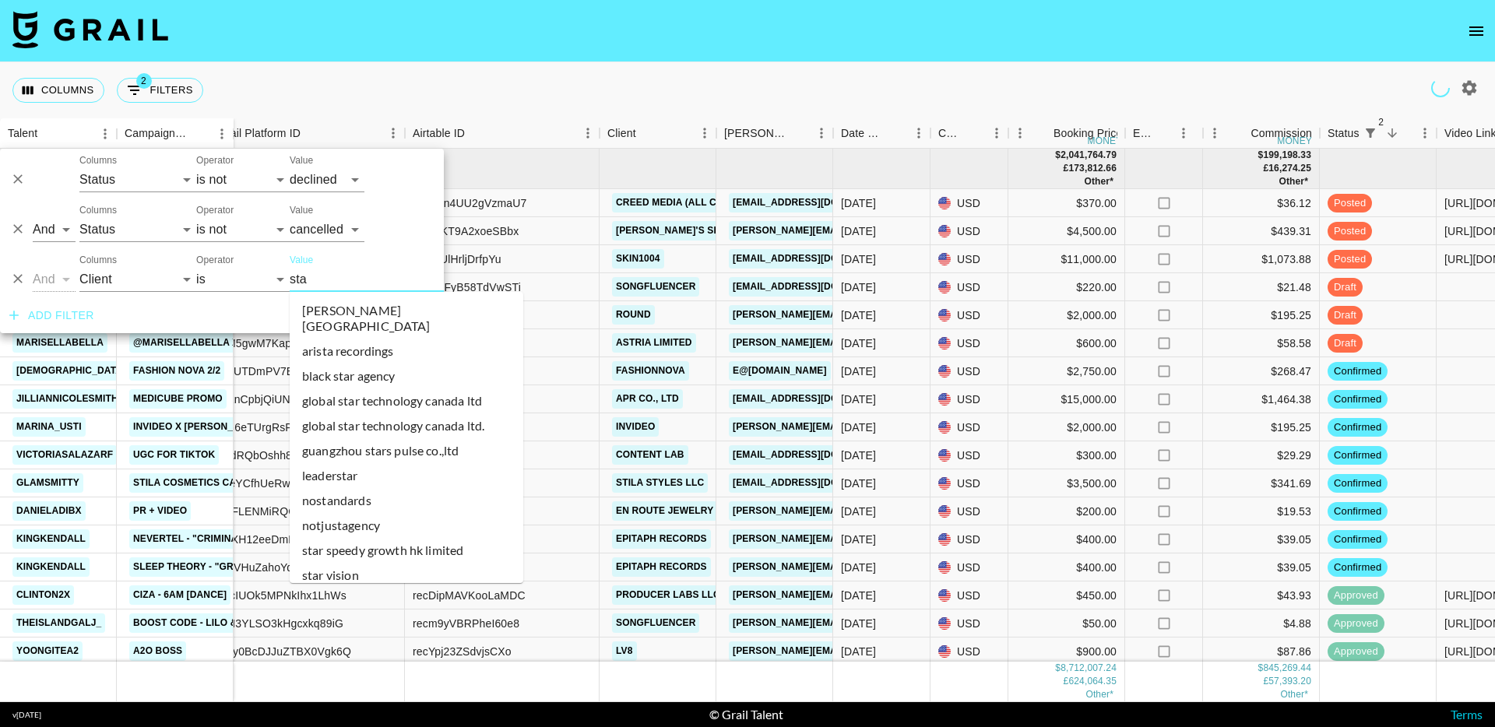
type input "star"
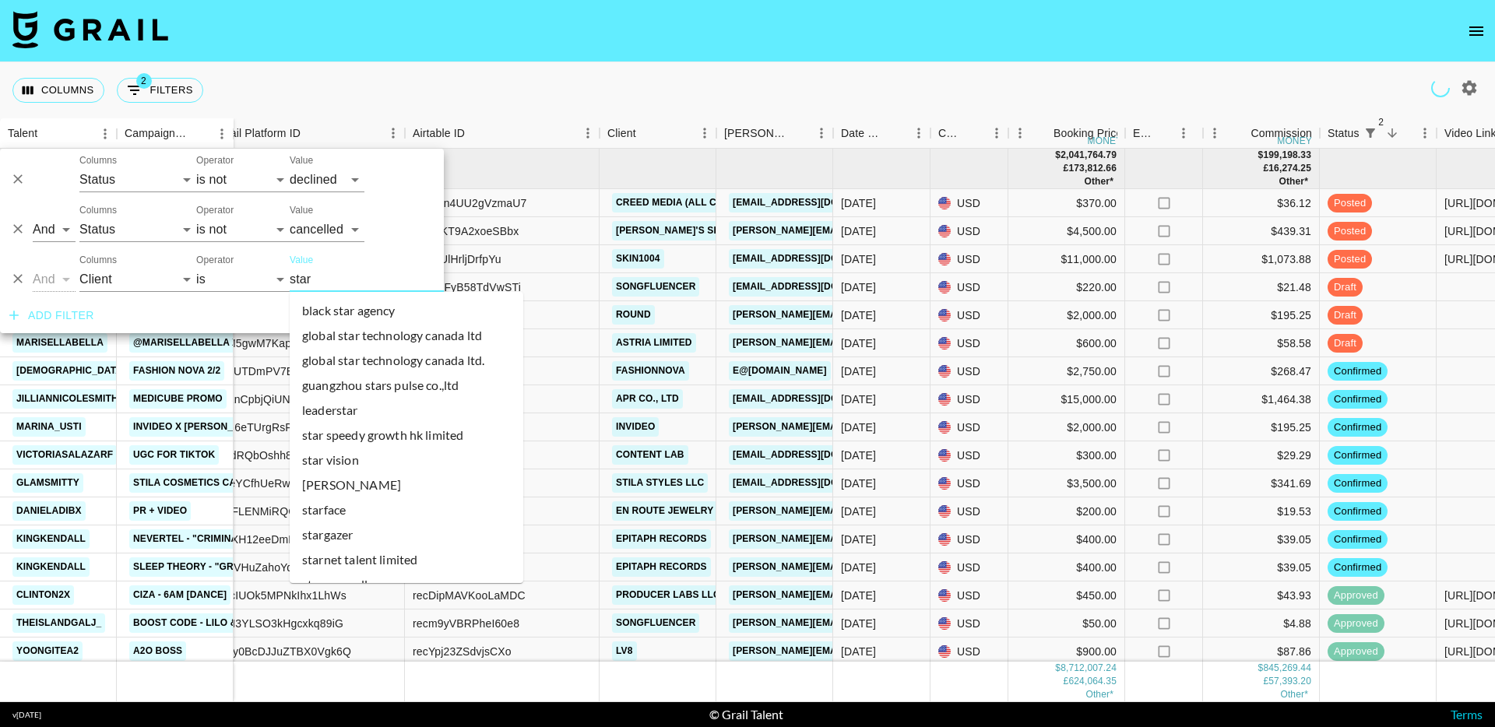
click at [365, 512] on li "starface" at bounding box center [407, 510] width 234 height 25
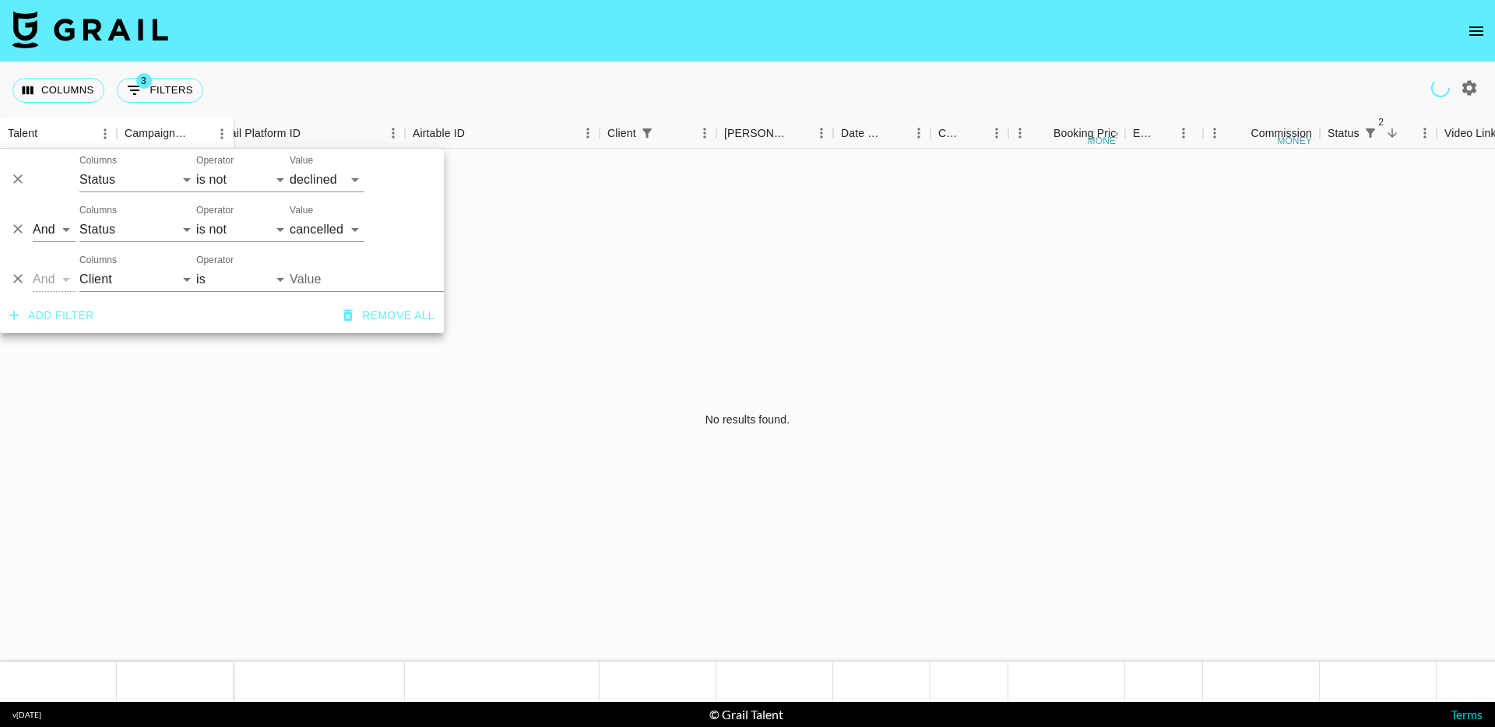
type input "starface"
drag, startPoint x: 720, startPoint y: 269, endPoint x: 735, endPoint y: 268, distance: 14.9
click at [739, 269] on div "No results found." at bounding box center [747, 420] width 1495 height 542
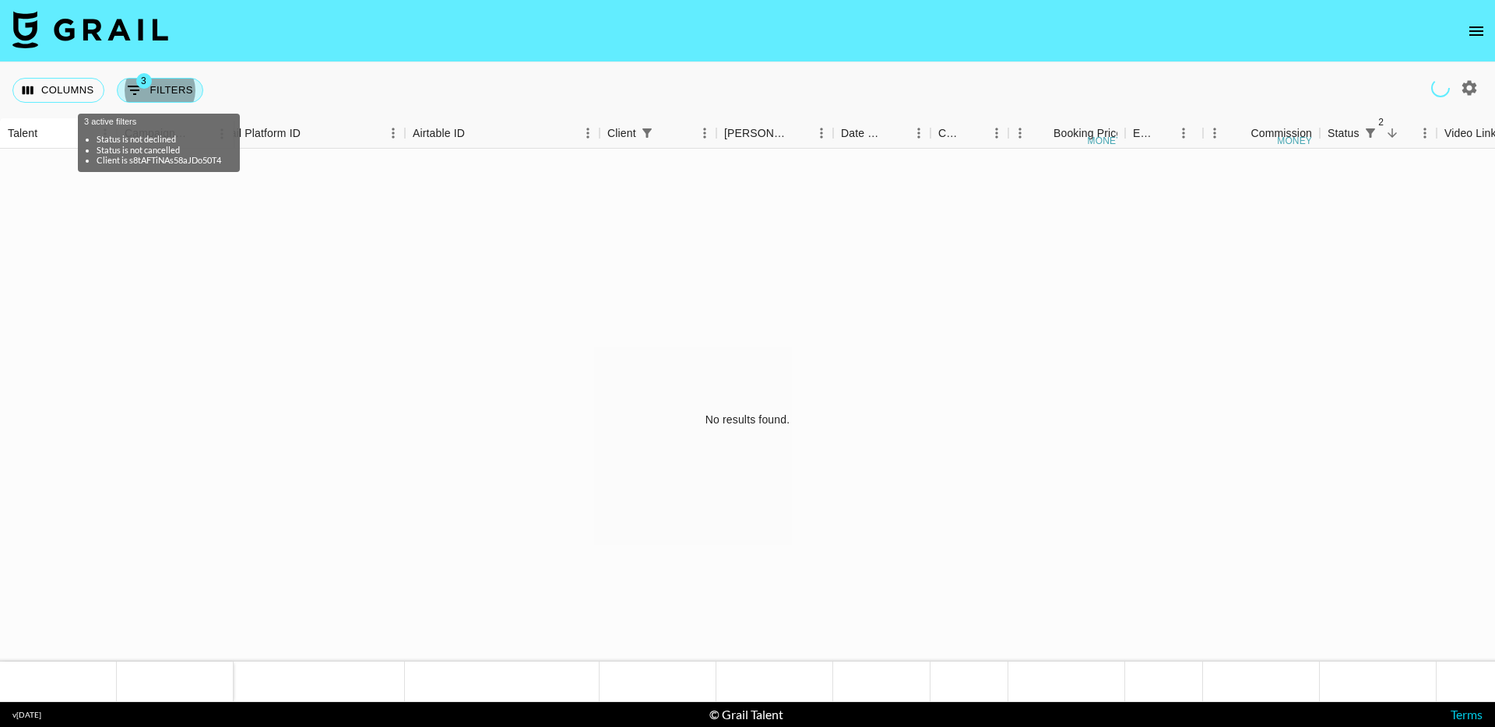
click at [171, 82] on button "3 Filters" at bounding box center [160, 90] width 86 height 25
select select "status"
select select "not"
select select "declined"
select select "status"
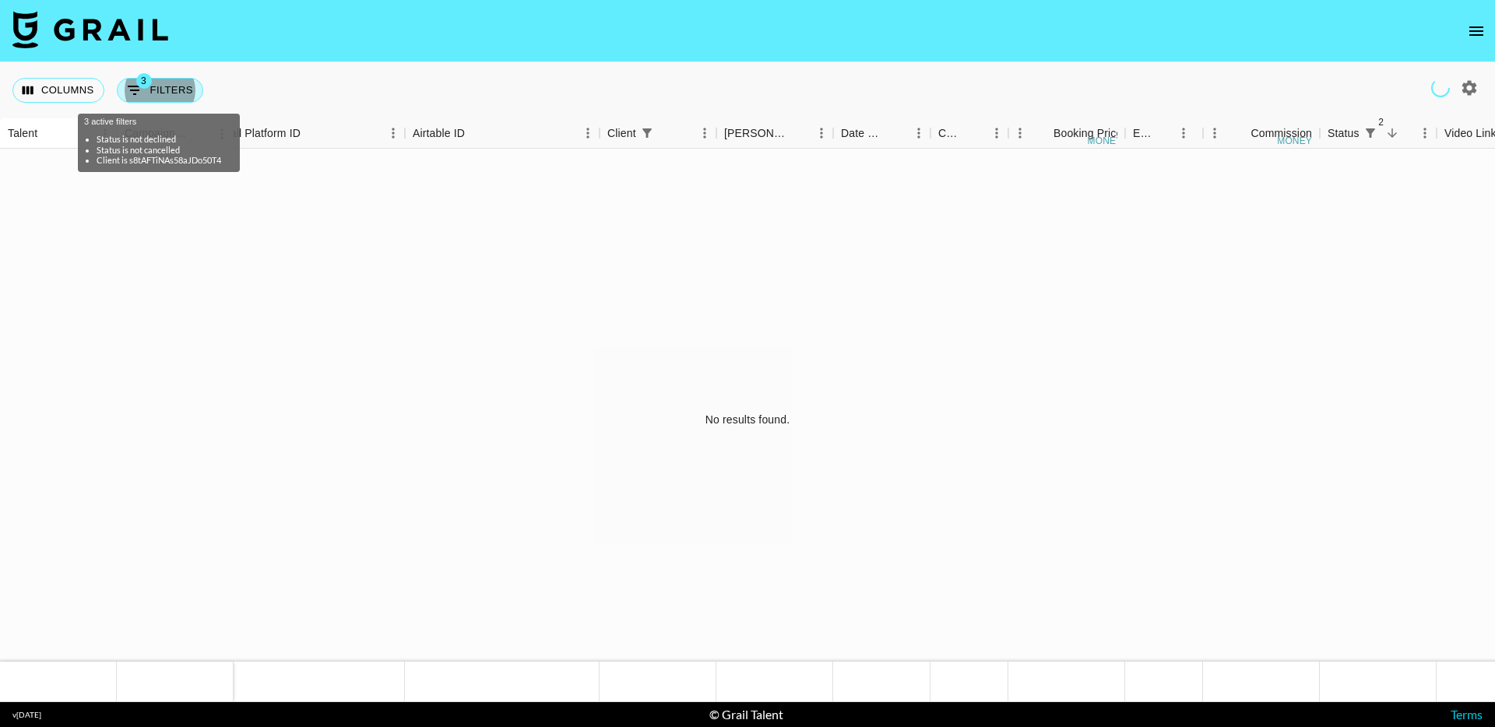
select select "not"
select select "cancelled"
select select "clientId"
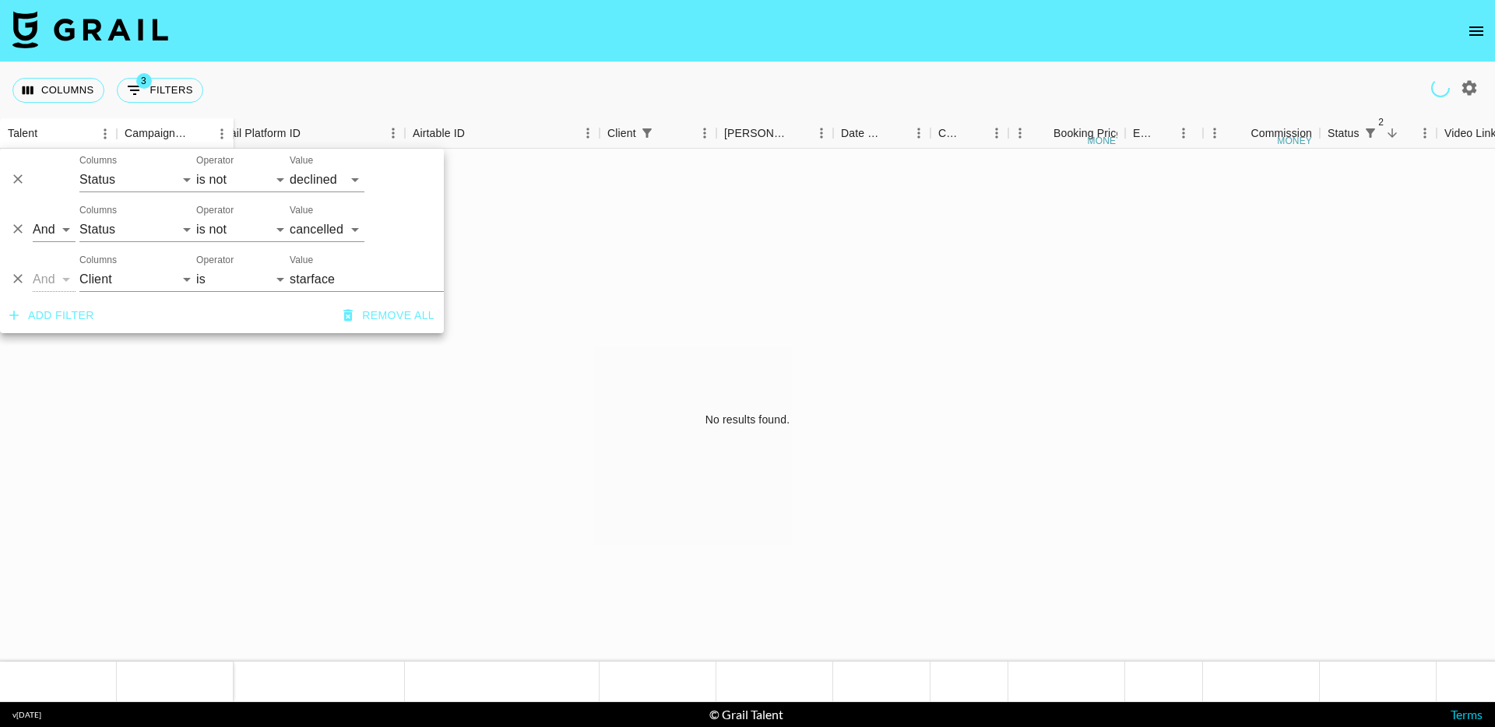
click at [19, 224] on icon "Delete" at bounding box center [18, 229] width 16 height 16
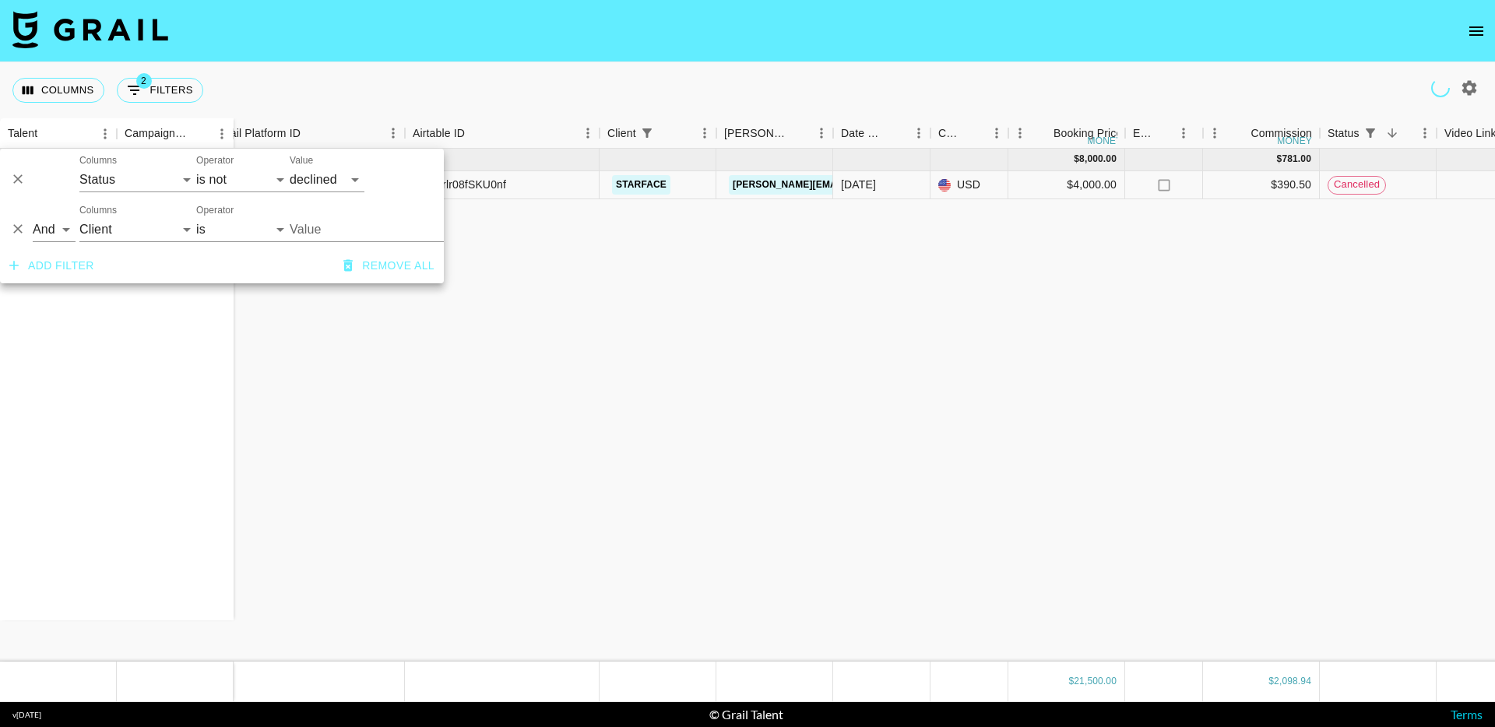
click at [16, 179] on icon "Delete" at bounding box center [18, 179] width 16 height 16
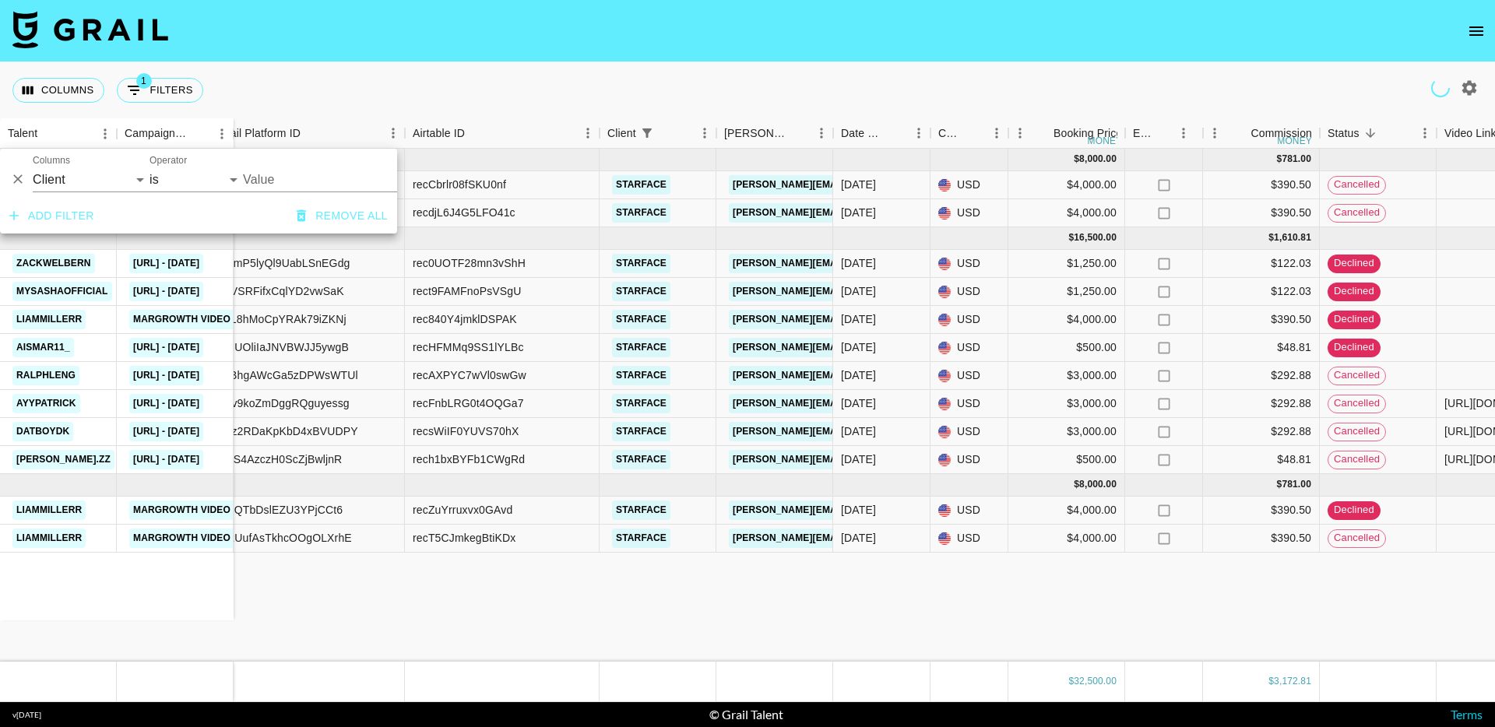
type input "starface"
click at [1098, 640] on div "liammillerr margrowth video 3 liammillerr margrowth video 4 zackwelbern [URL] -…" at bounding box center [1199, 405] width 2703 height 513
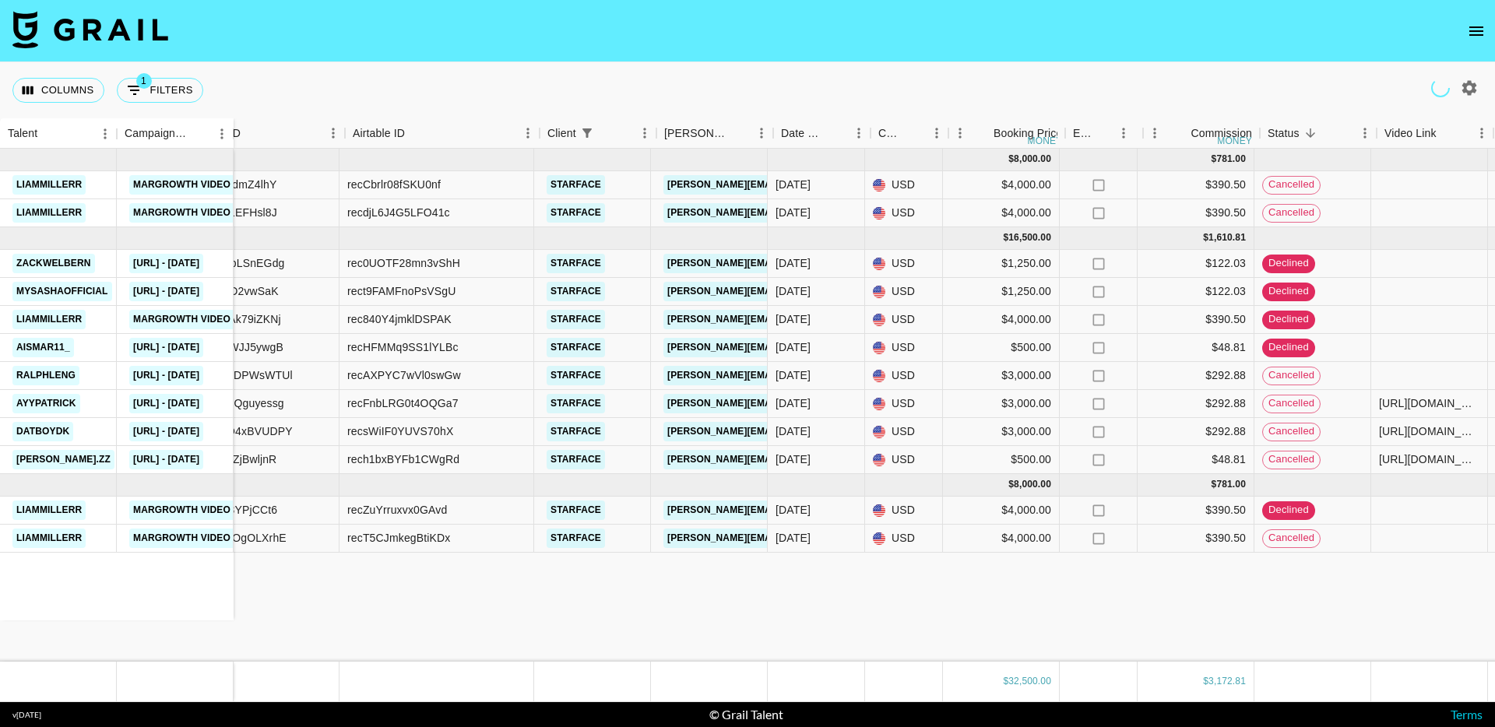
scroll to position [0, 191]
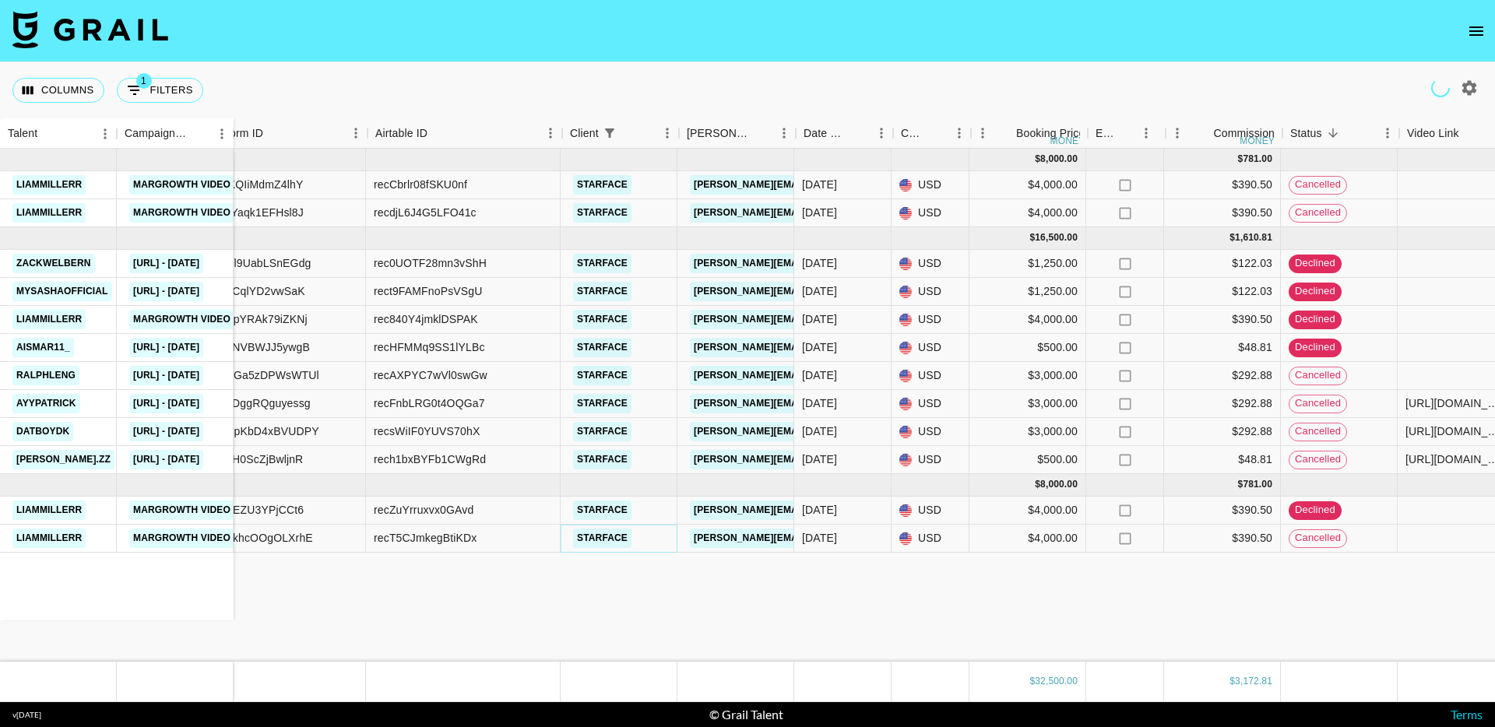
click at [602, 540] on link "starface" at bounding box center [602, 538] width 58 height 19
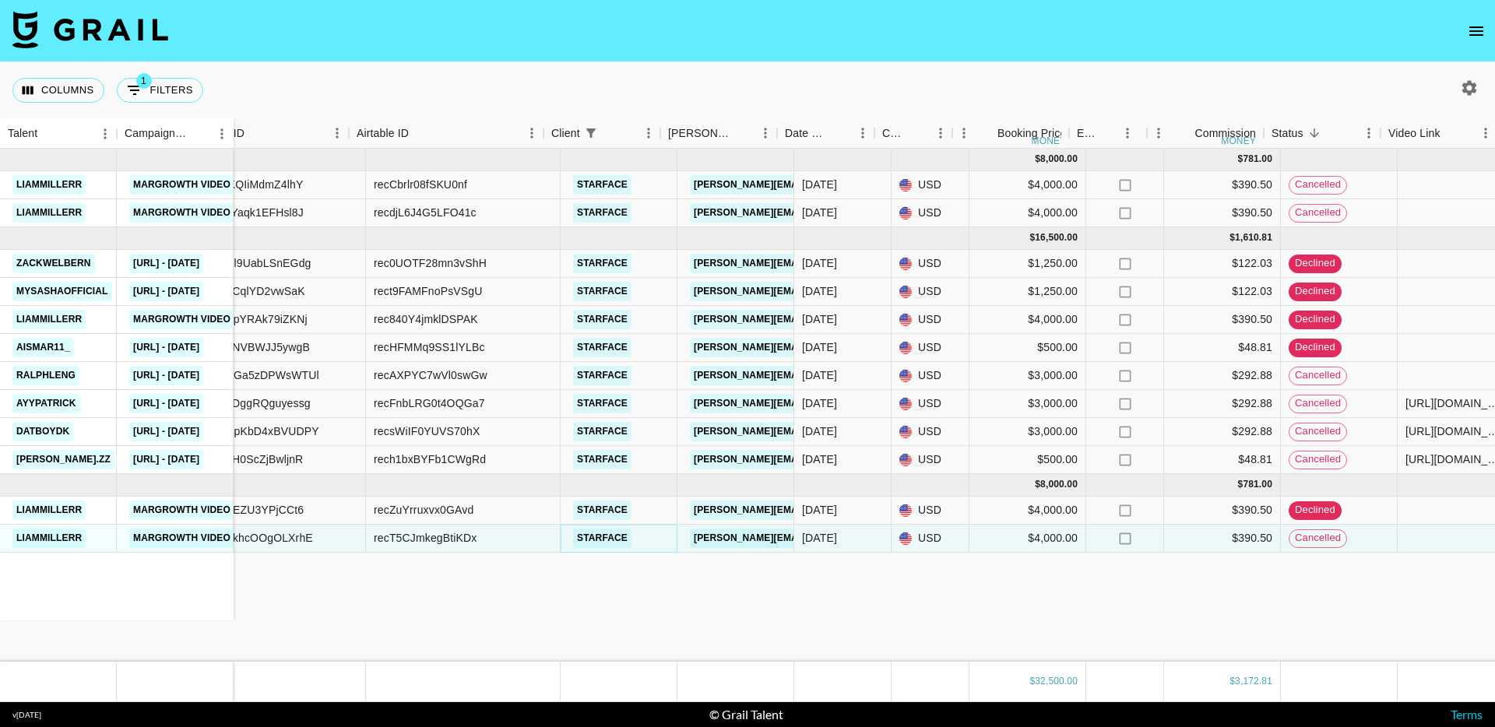
scroll to position [0, 208]
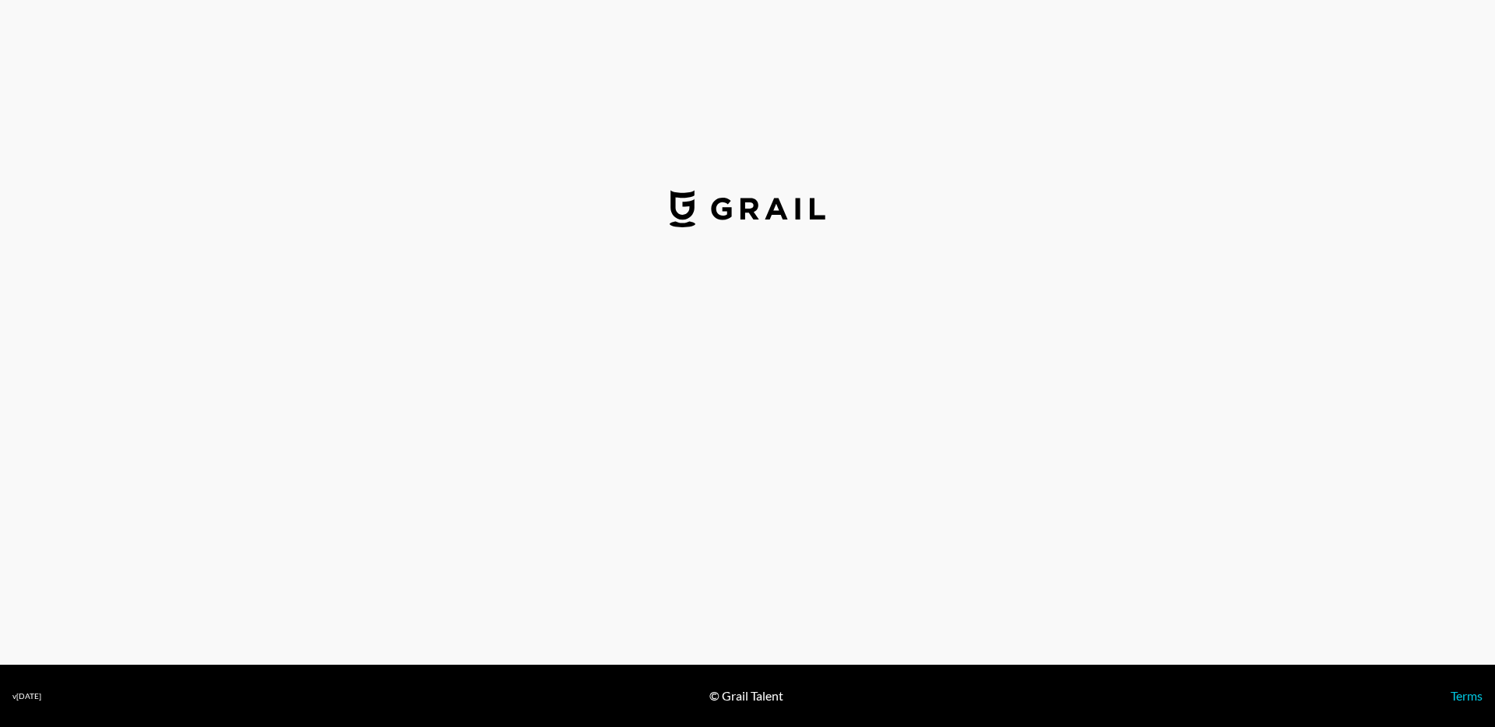
select select "USD"
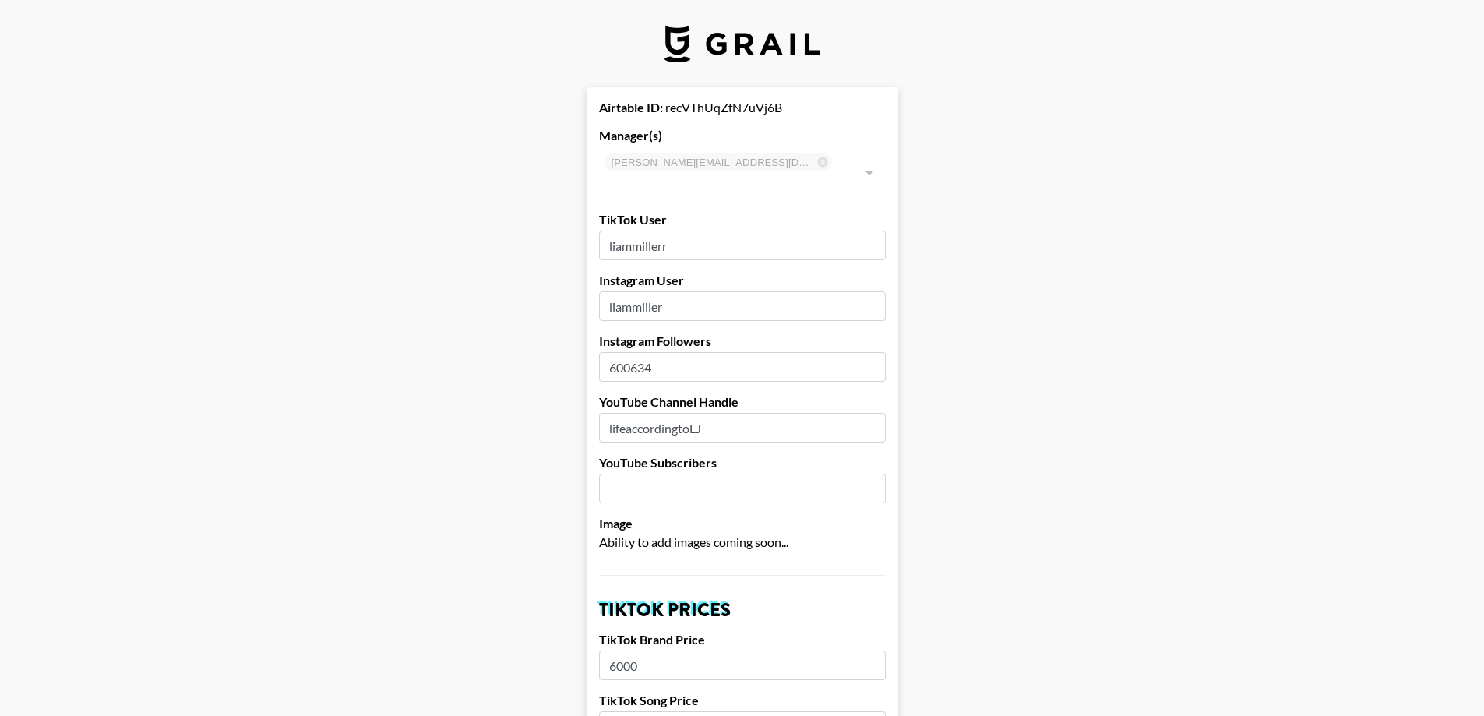
click at [697, 231] on input "liammillerr" at bounding box center [742, 246] width 287 height 30
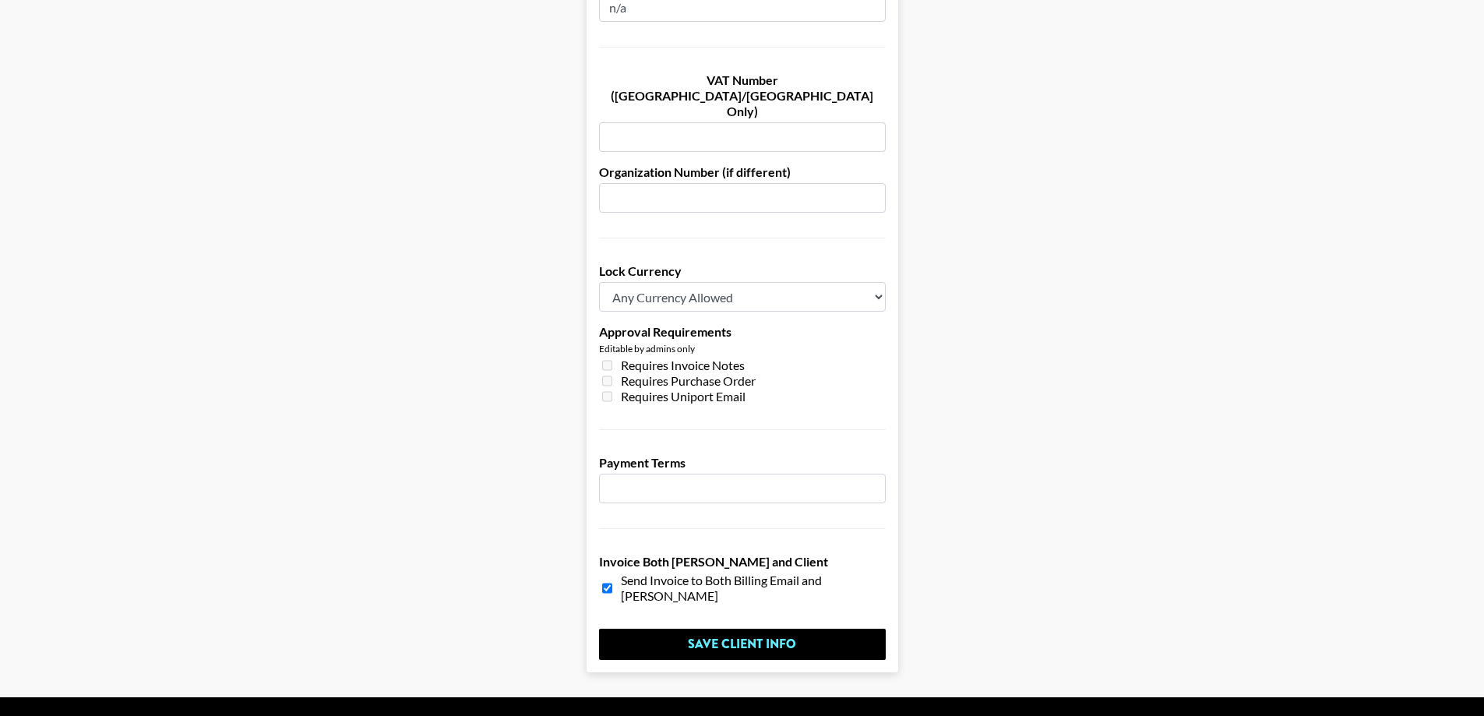
scroll to position [1068, 0]
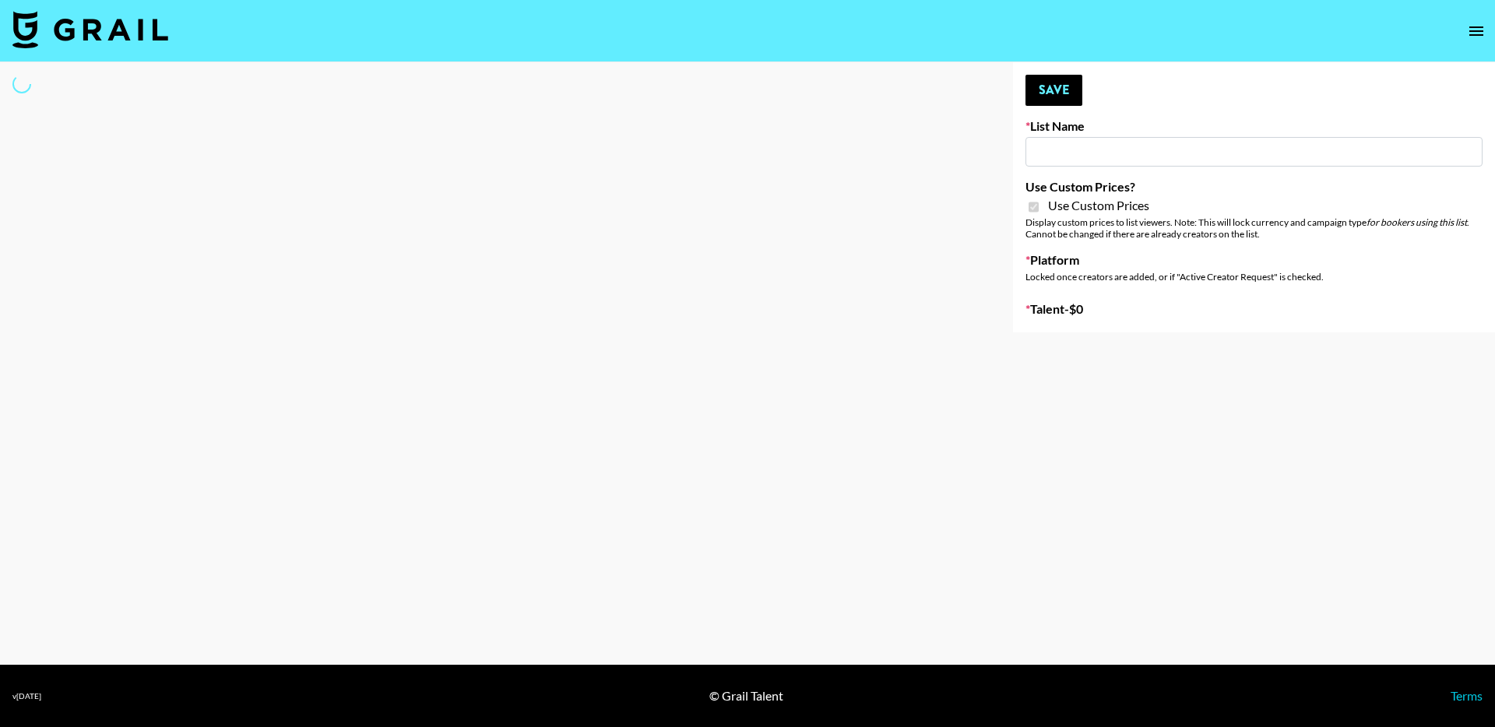
type input "Primal Harvest NEW (21 AUG)"
checkbox input "true"
select select "Brand"
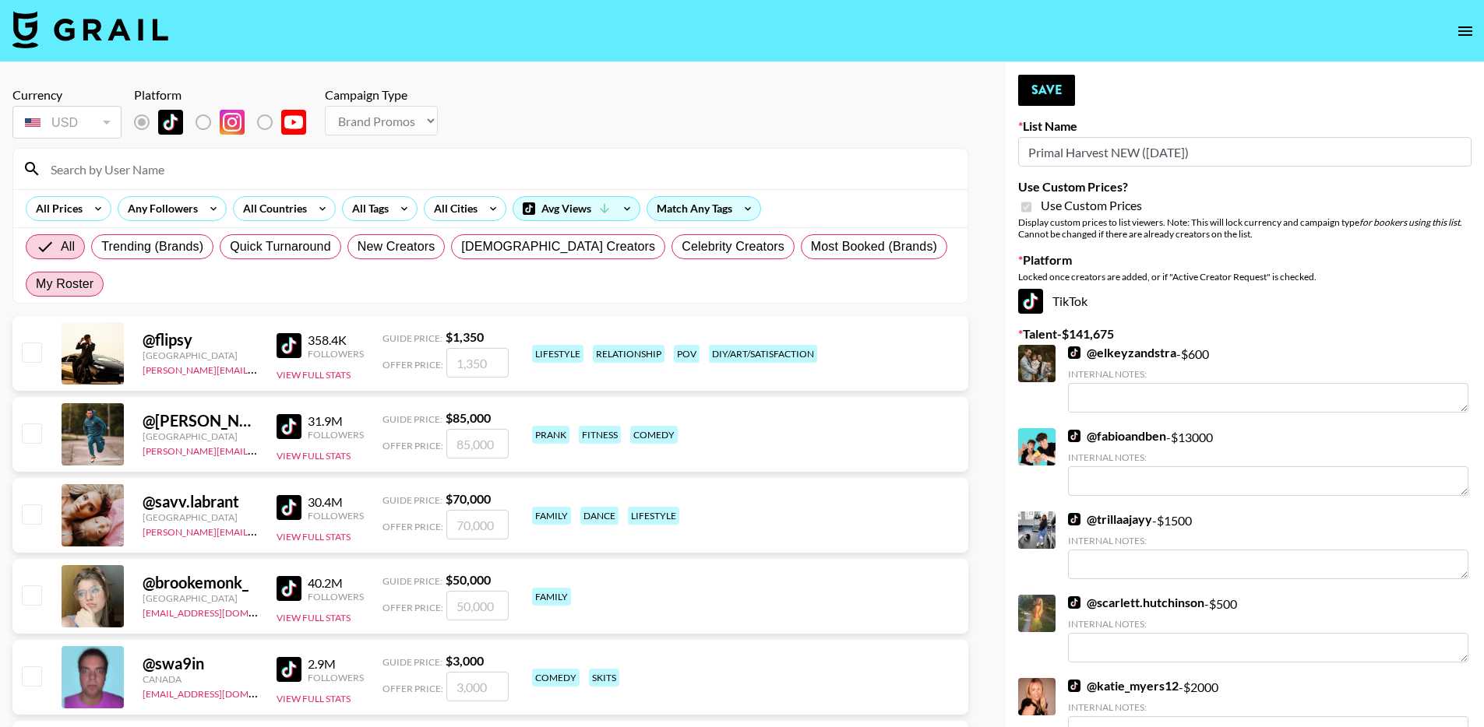
click at [93, 275] on span "My Roster" at bounding box center [65, 284] width 58 height 19
click at [36, 284] on input "My Roster" at bounding box center [36, 284] width 0 height 0
radio input "true"
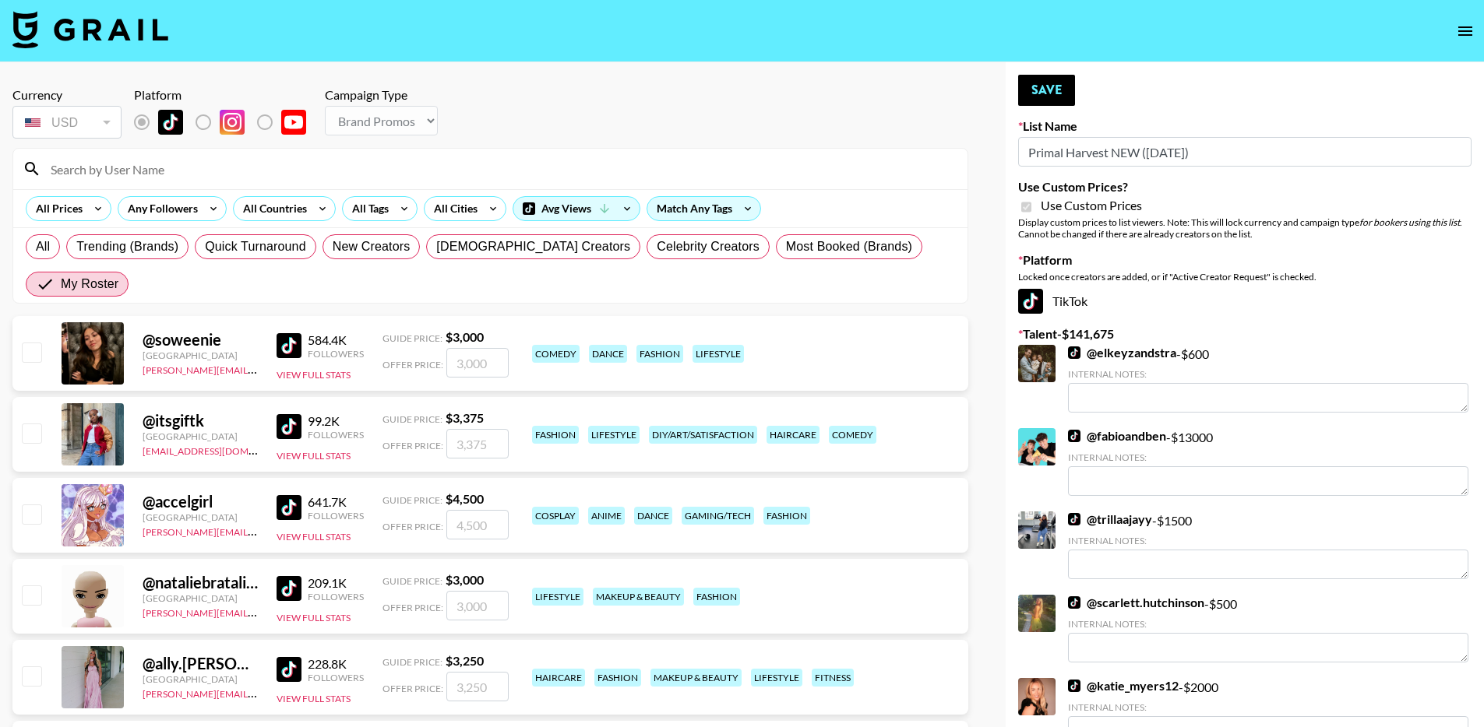
click at [26, 343] on input "checkbox" at bounding box center [31, 352] width 19 height 19
checkbox input "true"
type input "3000"
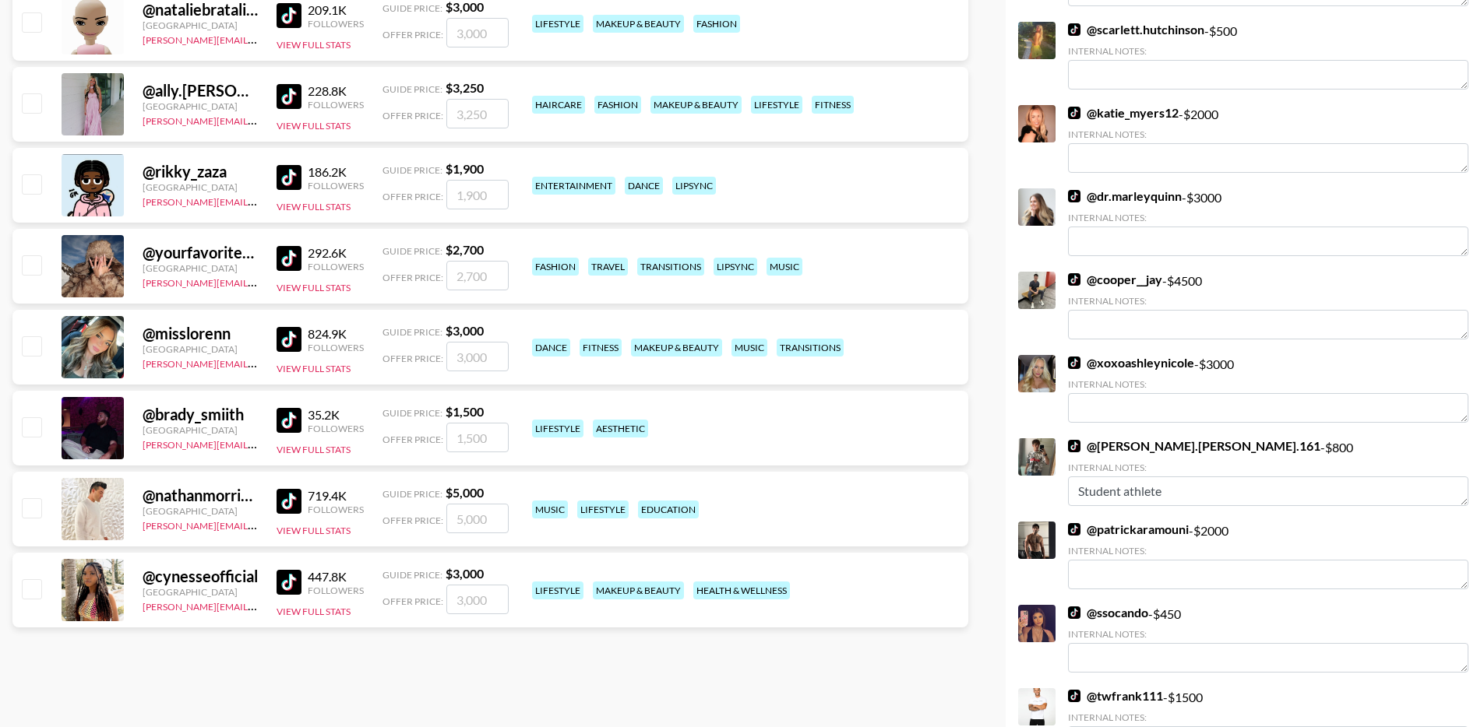
scroll to position [616, 0]
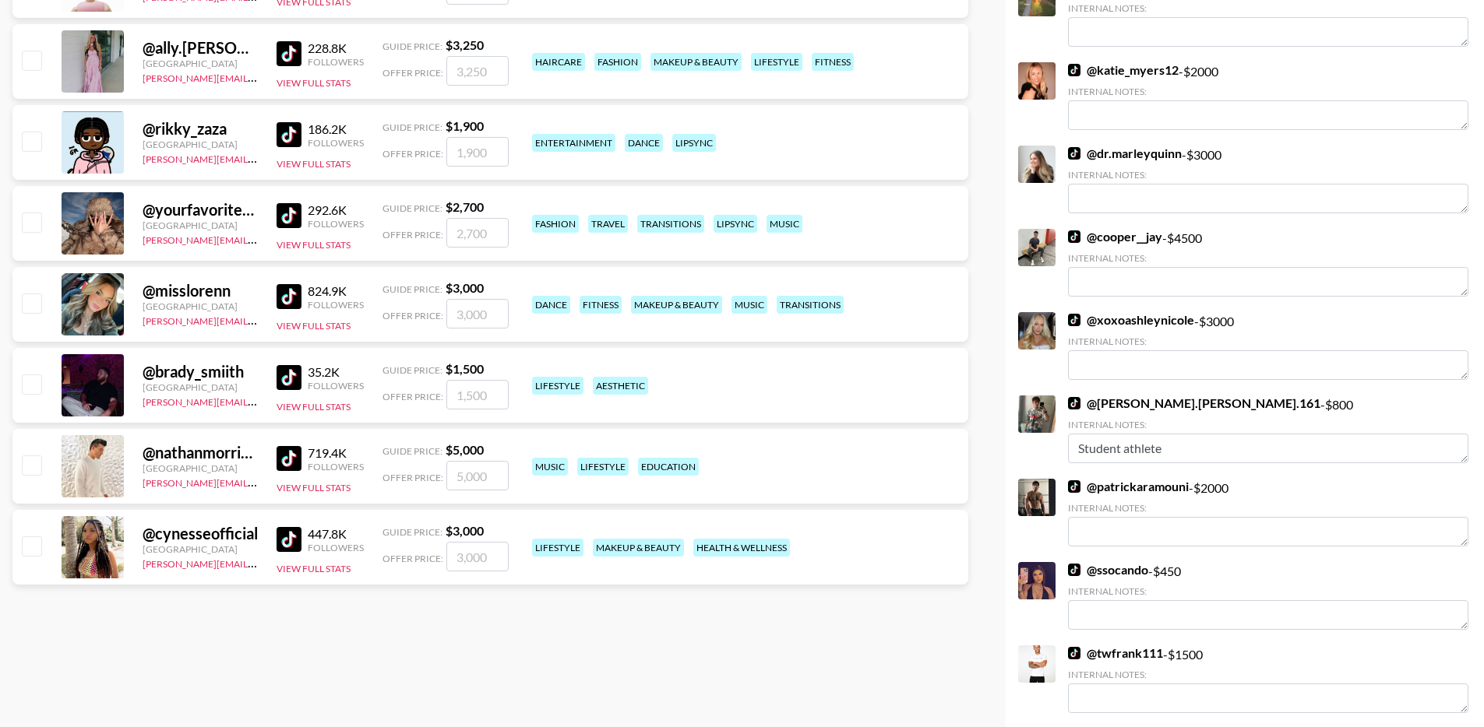
click at [33, 294] on input "checkbox" at bounding box center [31, 303] width 19 height 19
checkbox input "true"
type input "3000"
click at [43, 348] on div "@ brady_smiith United States cindy.nguyen@grail-talent.com 35.2K Followers View…" at bounding box center [490, 385] width 956 height 75
click at [32, 375] on input "checkbox" at bounding box center [31, 384] width 19 height 19
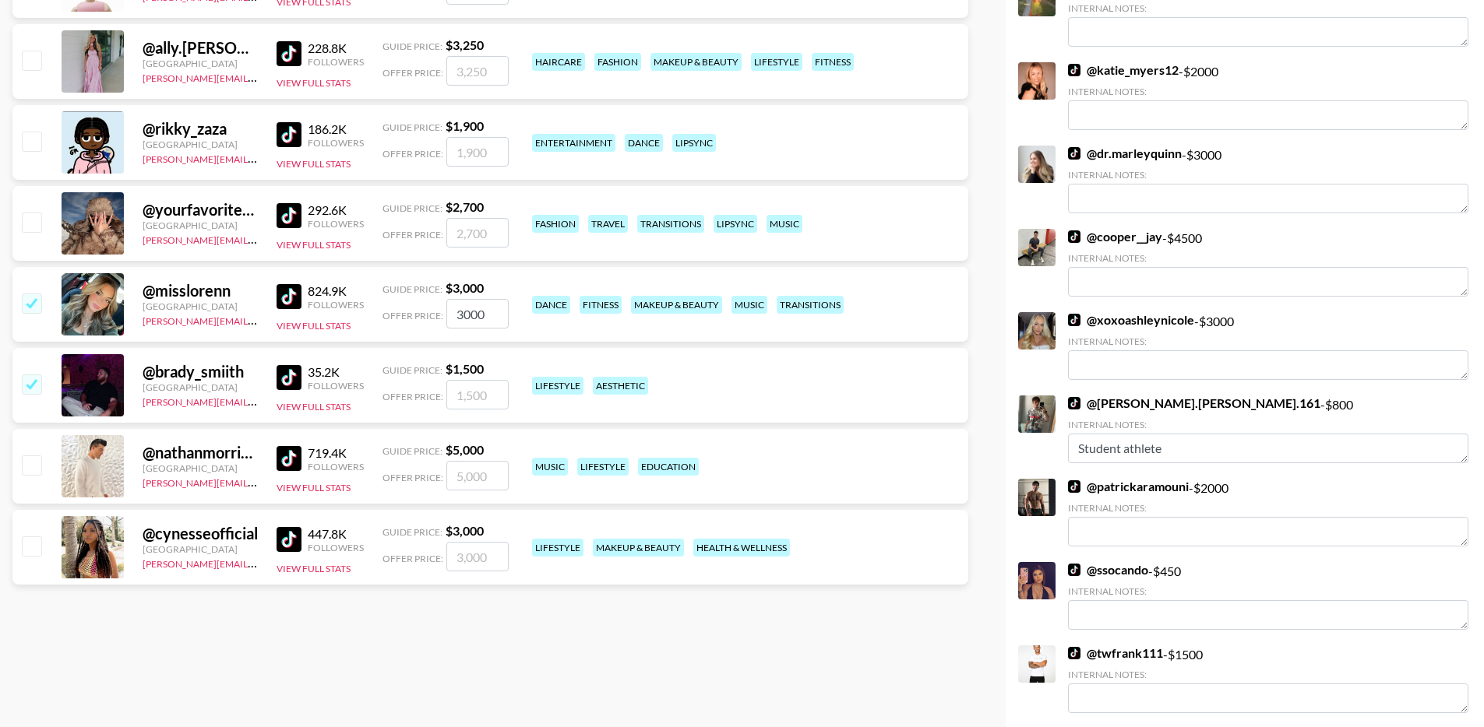
checkbox input "true"
type input "1500"
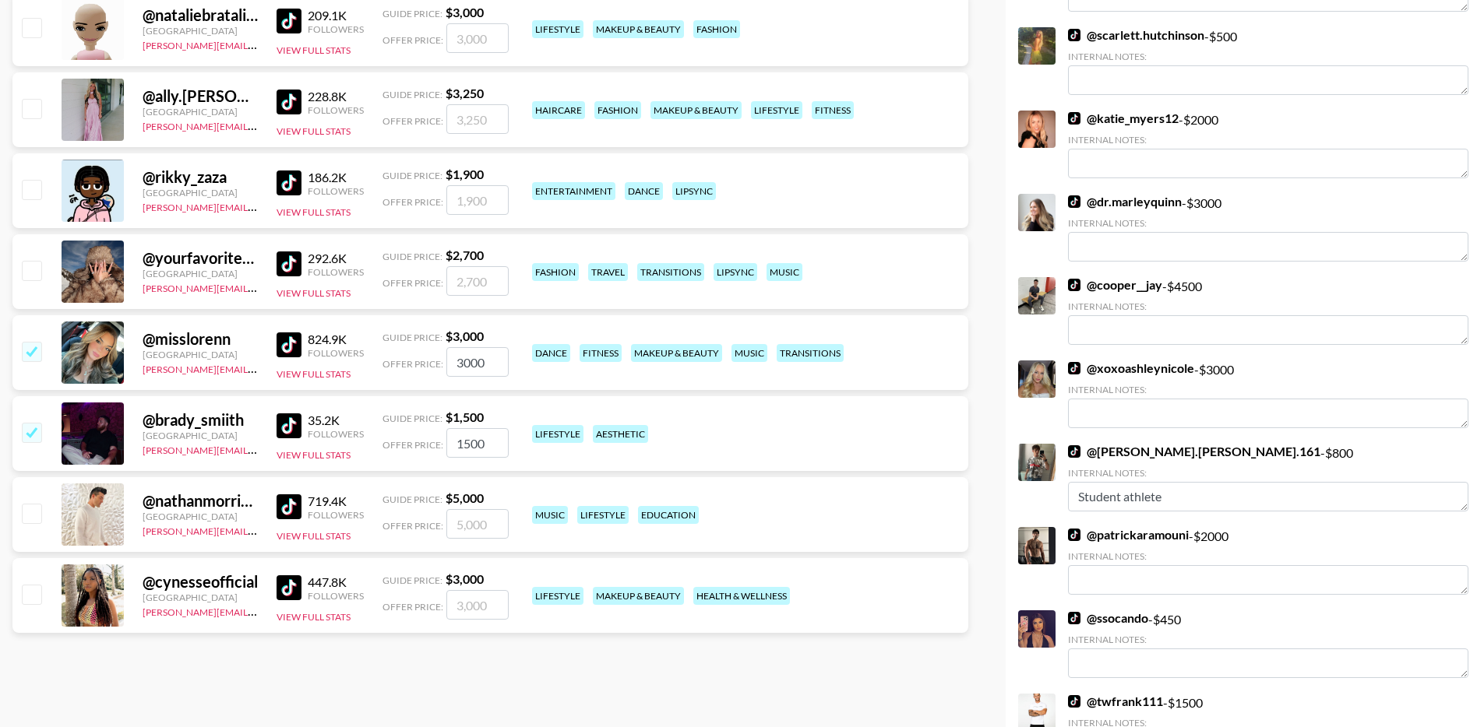
scroll to position [0, 0]
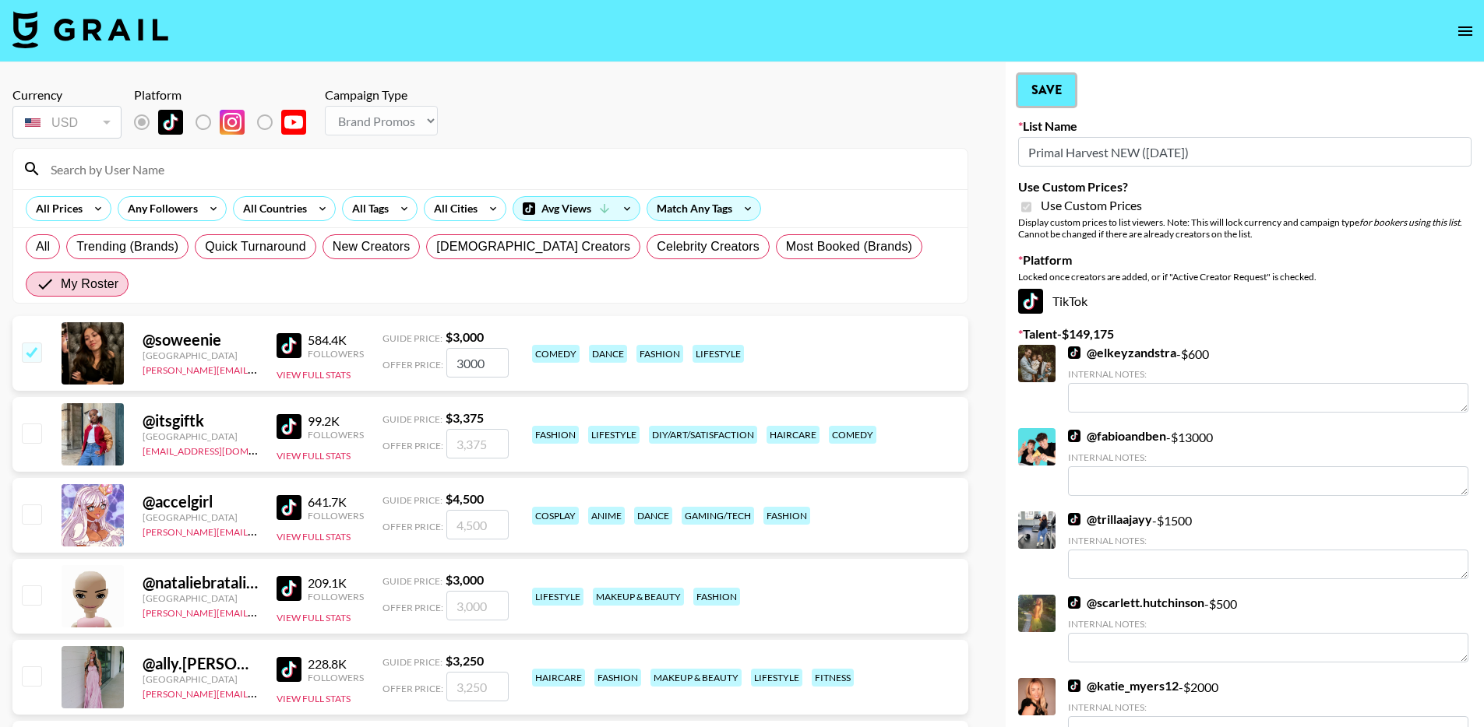
click at [1027, 95] on button "Save" at bounding box center [1046, 90] width 57 height 31
